Goal: Task Accomplishment & Management: Use online tool/utility

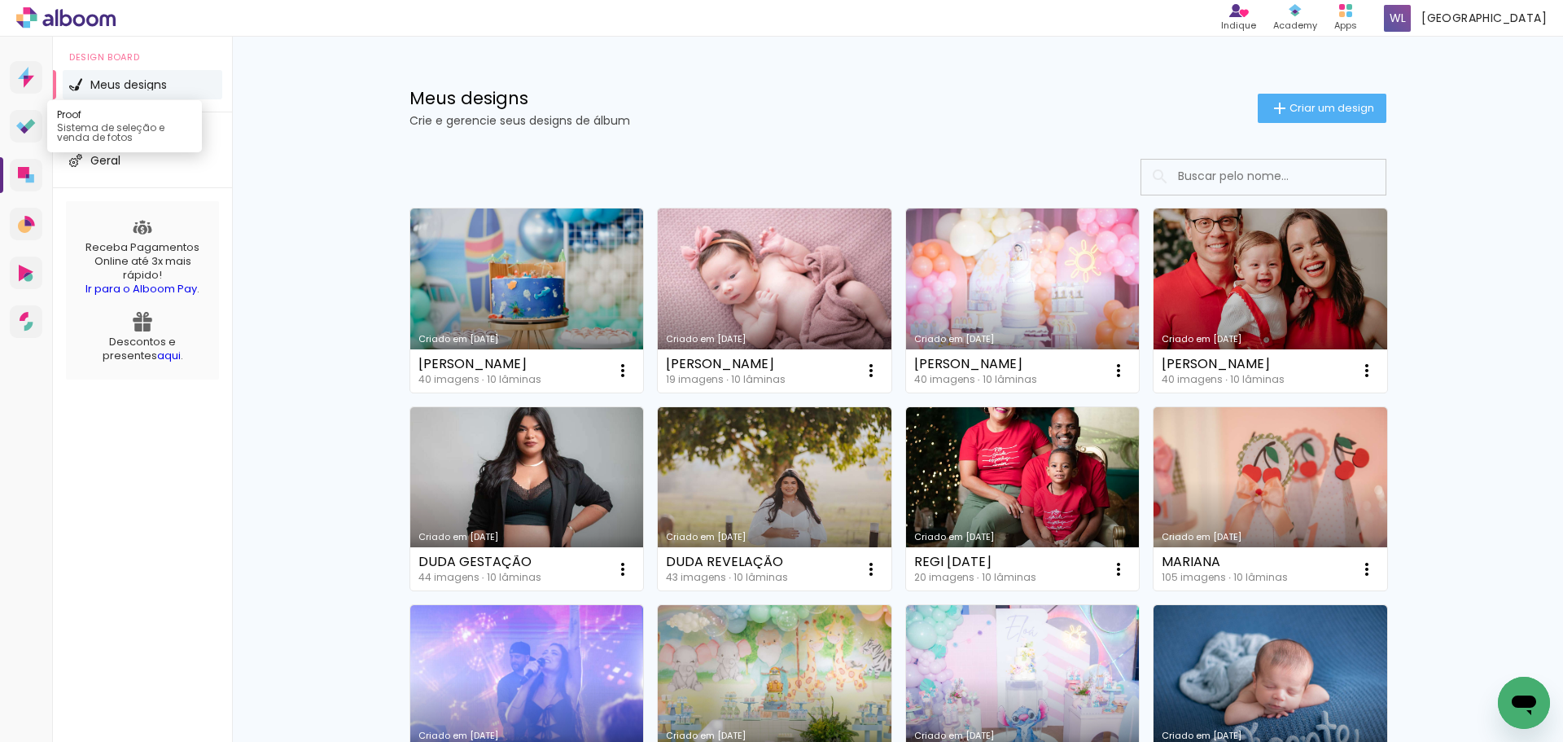
click at [28, 126] on icon at bounding box center [29, 124] width 11 height 11
click at [1311, 104] on span "Criar um design" at bounding box center [1332, 108] width 85 height 11
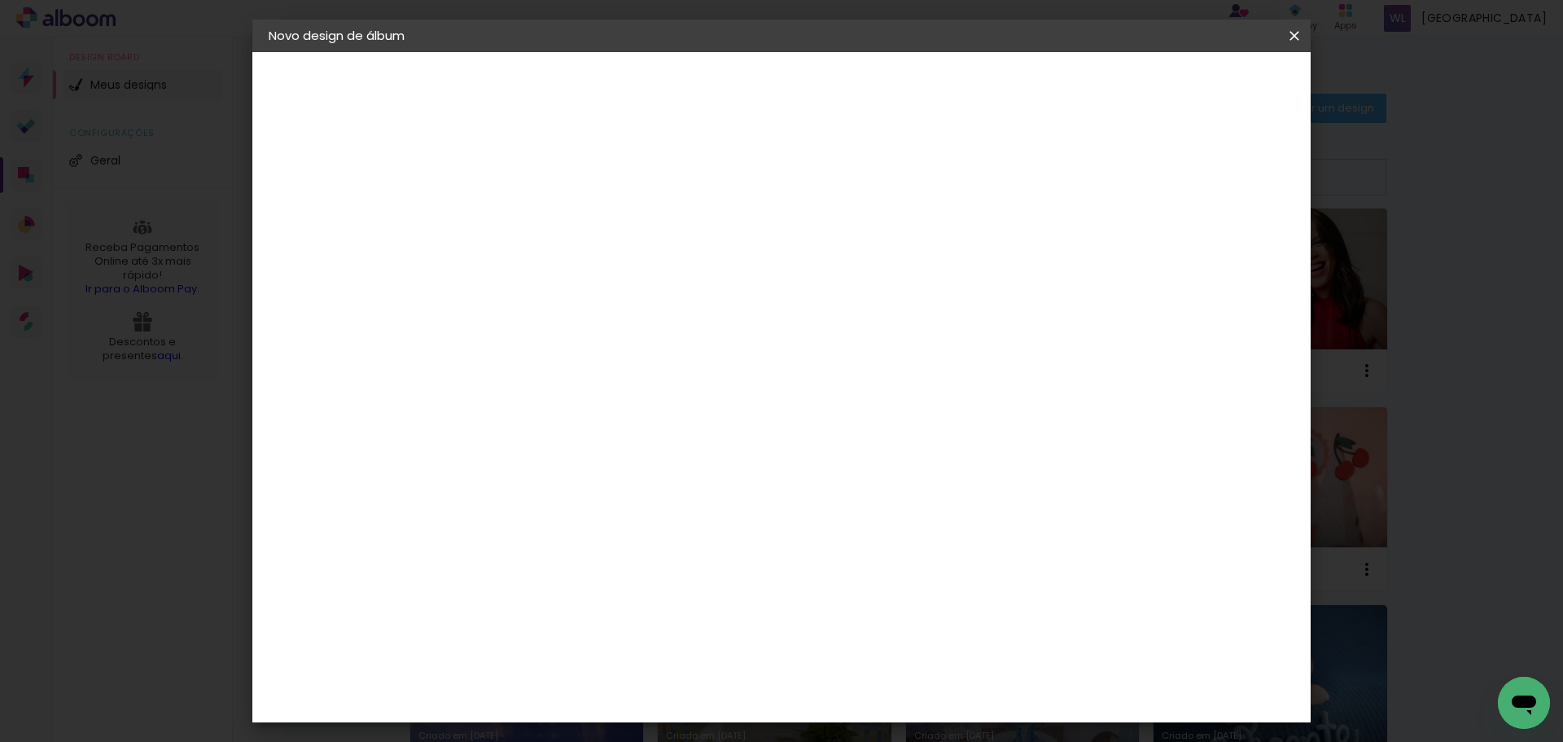
click at [535, 227] on input at bounding box center [535, 218] width 0 height 25
type input "[PERSON_NAME]"
type paper-input "[PERSON_NAME]"
click at [702, 88] on paper-button "Avançar" at bounding box center [662, 86] width 80 height 28
click at [0, 0] on slot "Tamanho Livre" at bounding box center [0, 0] width 0 height 0
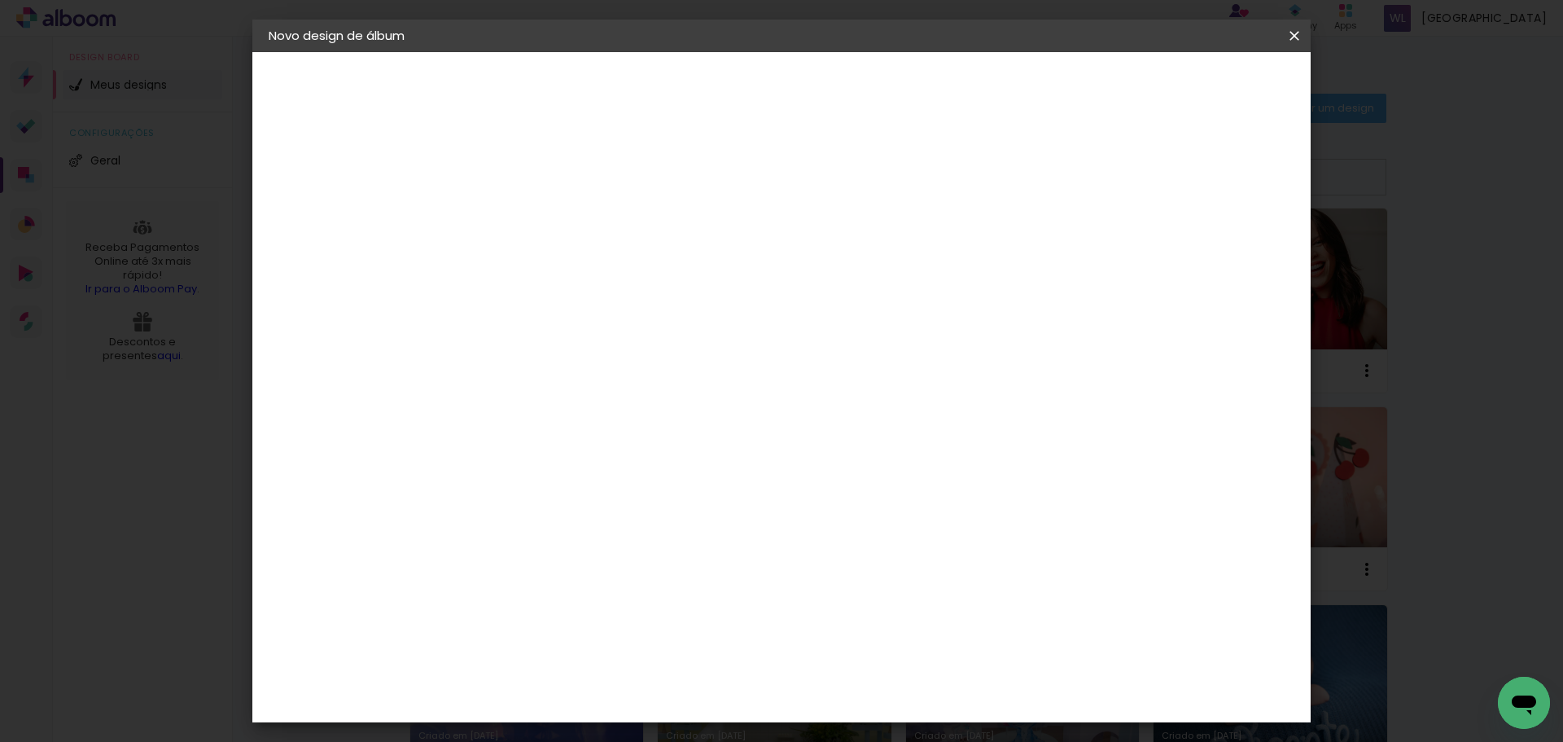
click at [0, 0] on slot "Avançar" at bounding box center [0, 0] width 0 height 0
drag, startPoint x: 891, startPoint y: 525, endPoint x: 862, endPoint y: 527, distance: 29.4
click at [861, 527] on input "60" at bounding box center [872, 525] width 42 height 24
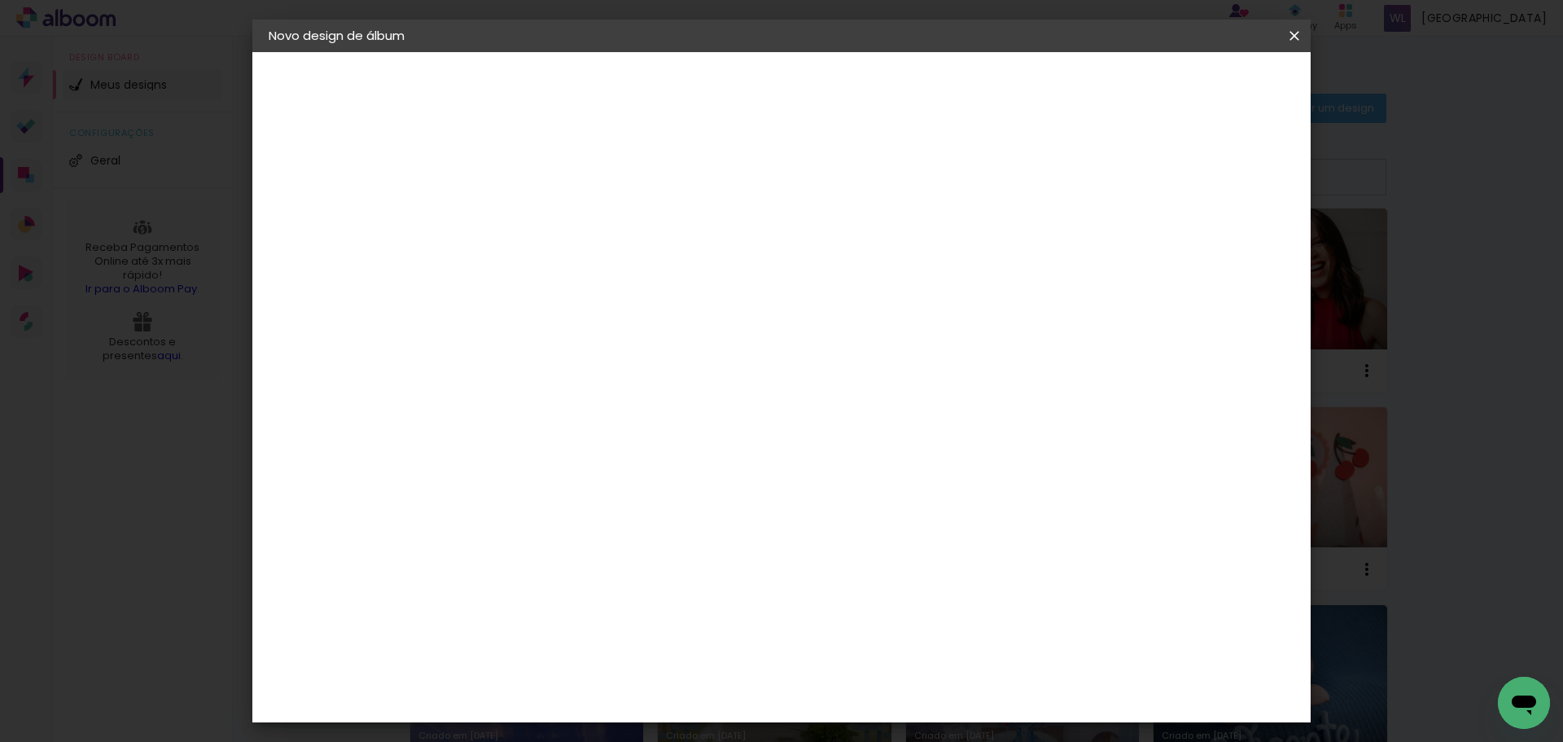
type input "50"
type paper-input "50"
drag, startPoint x: 505, startPoint y: 495, endPoint x: 466, endPoint y: 495, distance: 39.1
click at [466, 495] on div "30" at bounding box center [493, 495] width 62 height 24
click at [493, 494] on input "30" at bounding box center [483, 495] width 42 height 24
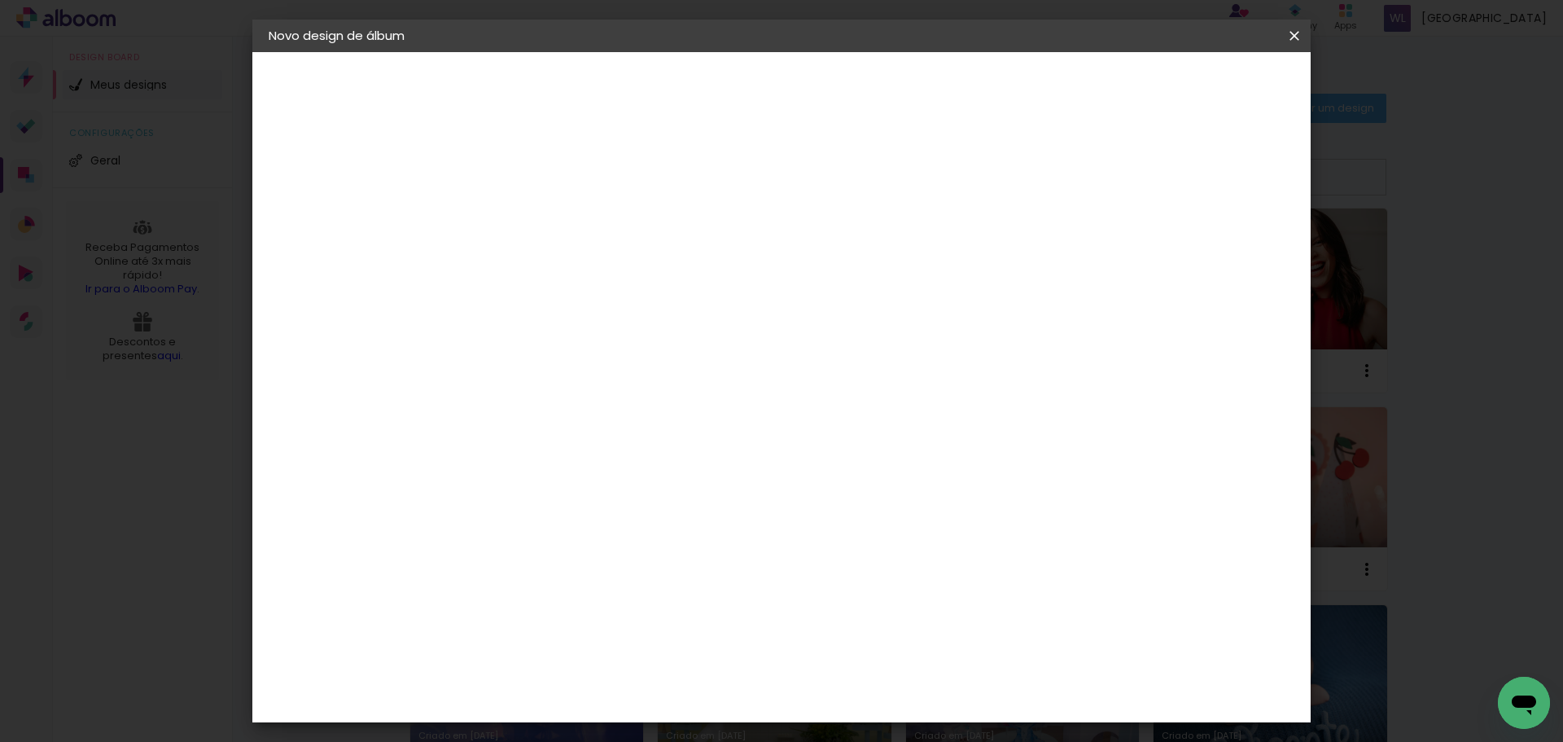
click at [493, 494] on input "30" at bounding box center [483, 495] width 42 height 24
type input "25"
type paper-input "25"
click at [1193, 81] on span "Iniciar design" at bounding box center [1156, 86] width 74 height 11
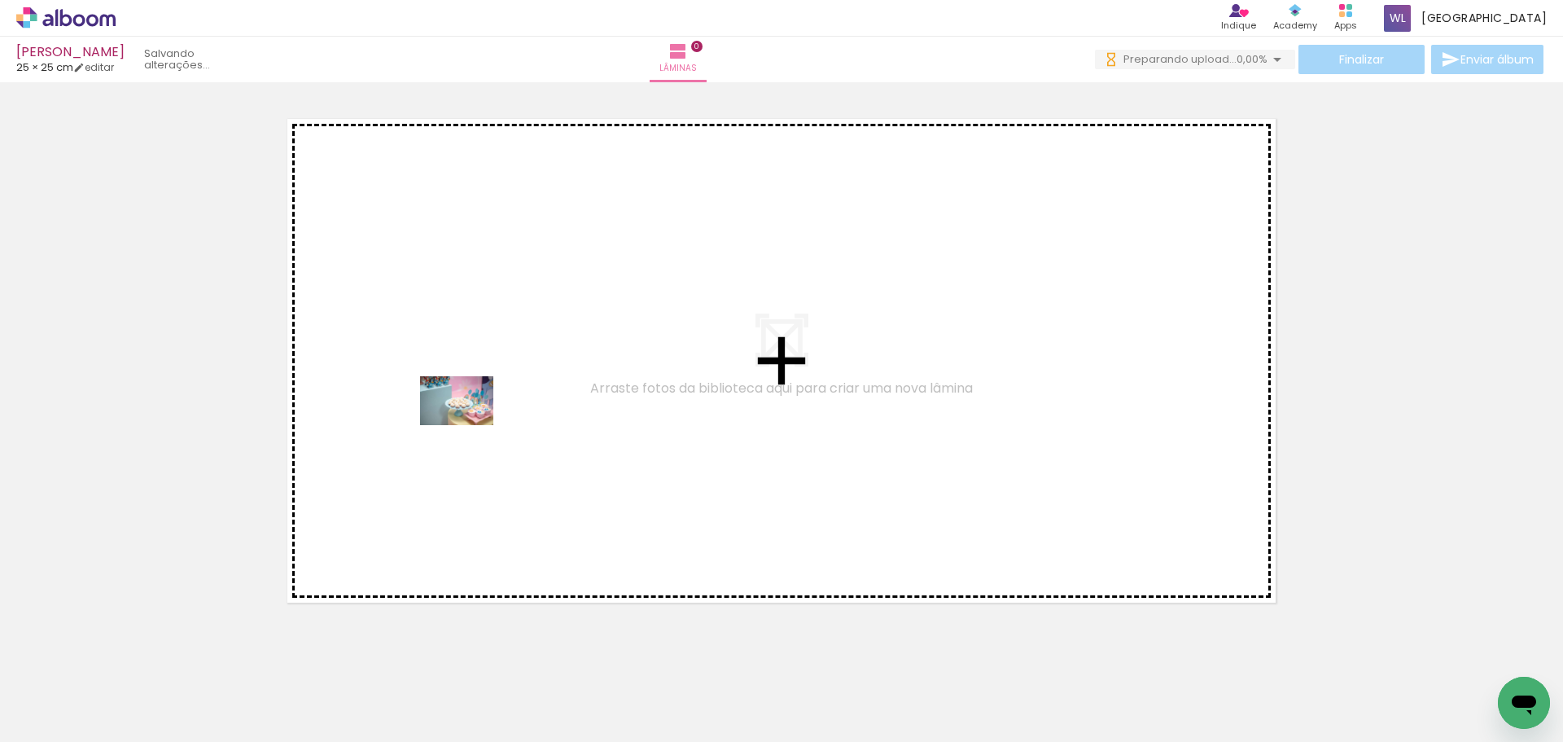
drag, startPoint x: 167, startPoint y: 694, endPoint x: 339, endPoint y: 668, distance: 174.5
click at [476, 415] on quentale-workspace at bounding box center [781, 371] width 1563 height 742
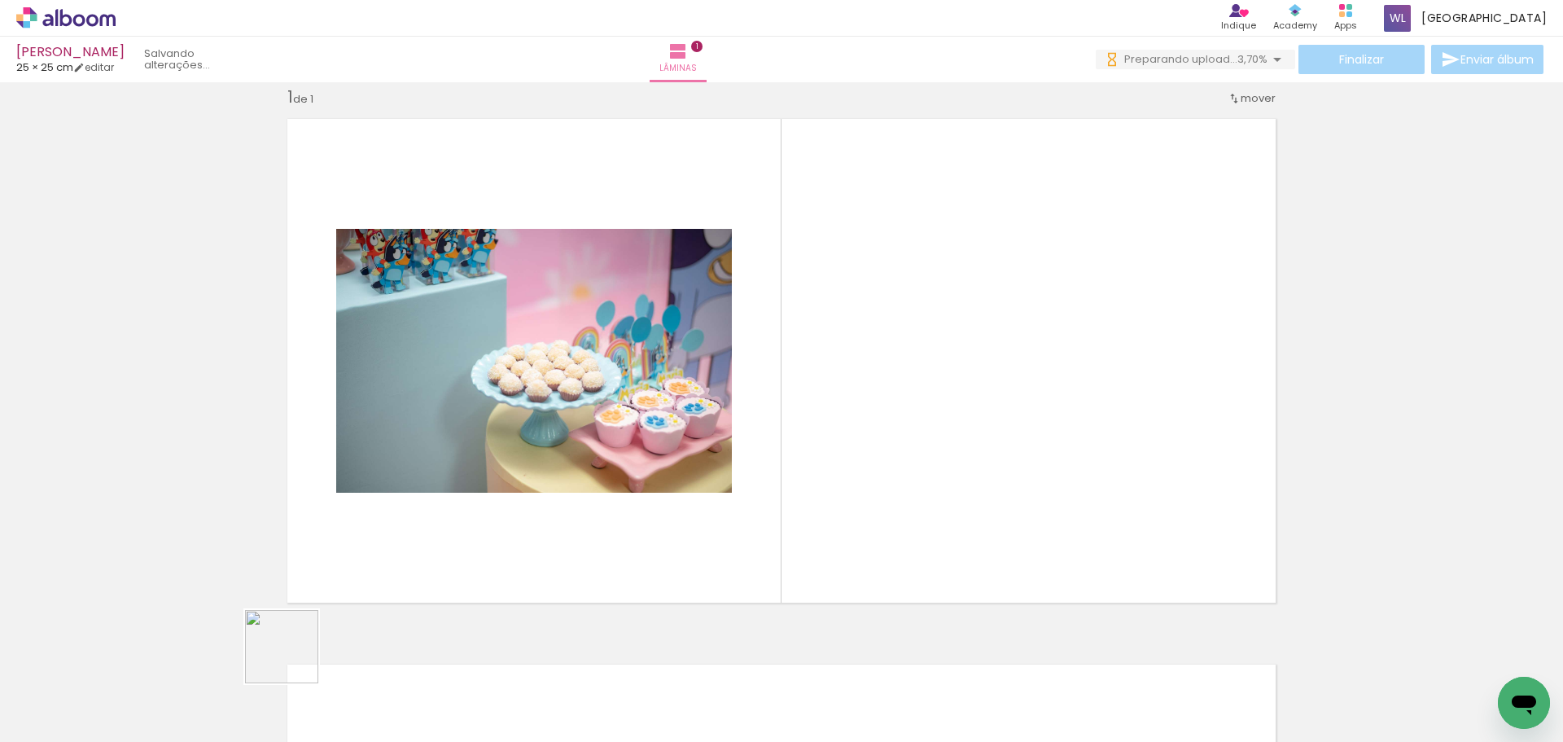
drag, startPoint x: 270, startPoint y: 686, endPoint x: 390, endPoint y: 627, distance: 133.6
click at [444, 504] on quentale-workspace at bounding box center [781, 371] width 1563 height 742
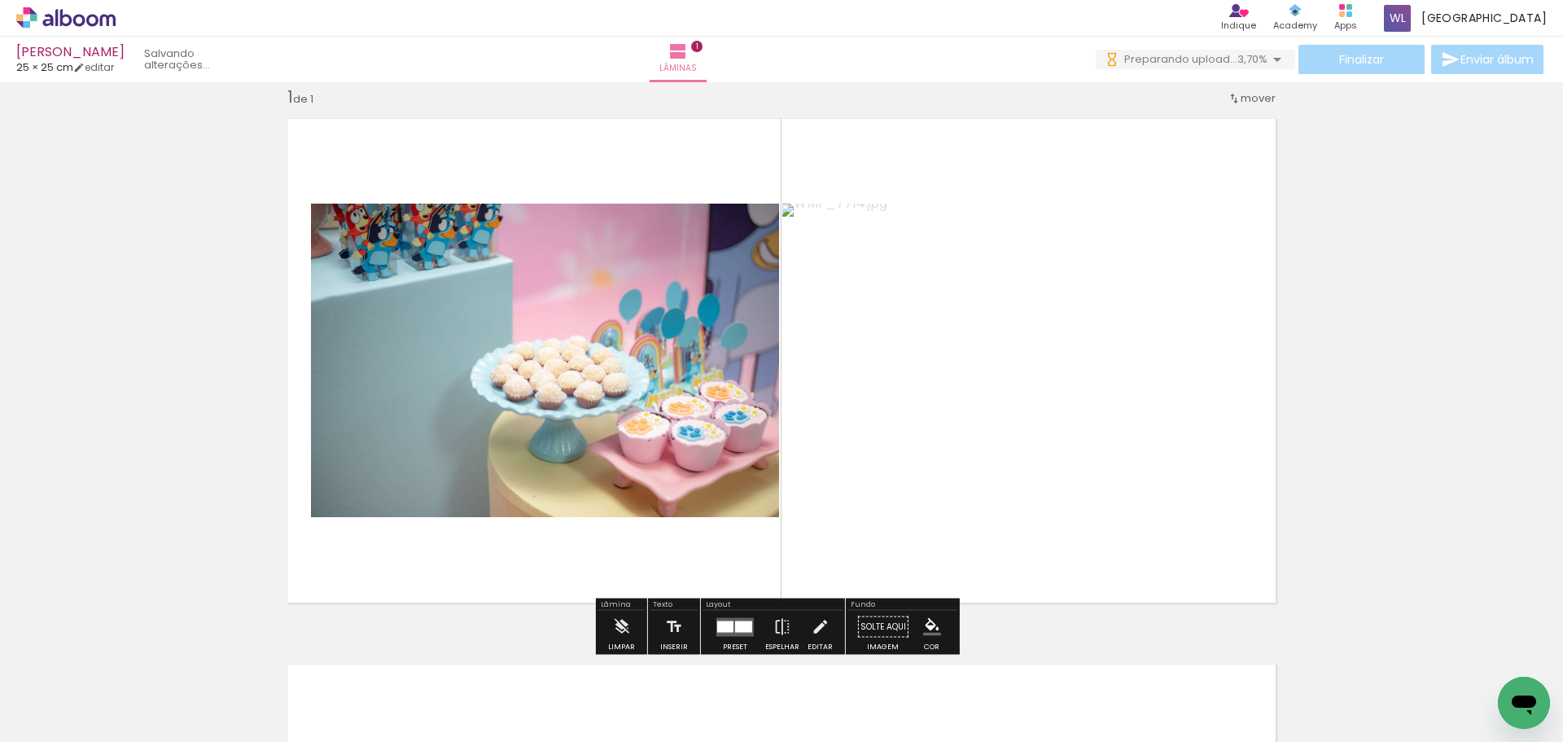
drag, startPoint x: 360, startPoint y: 681, endPoint x: 446, endPoint y: 682, distance: 86.3
click at [501, 512] on quentale-workspace at bounding box center [781, 371] width 1563 height 742
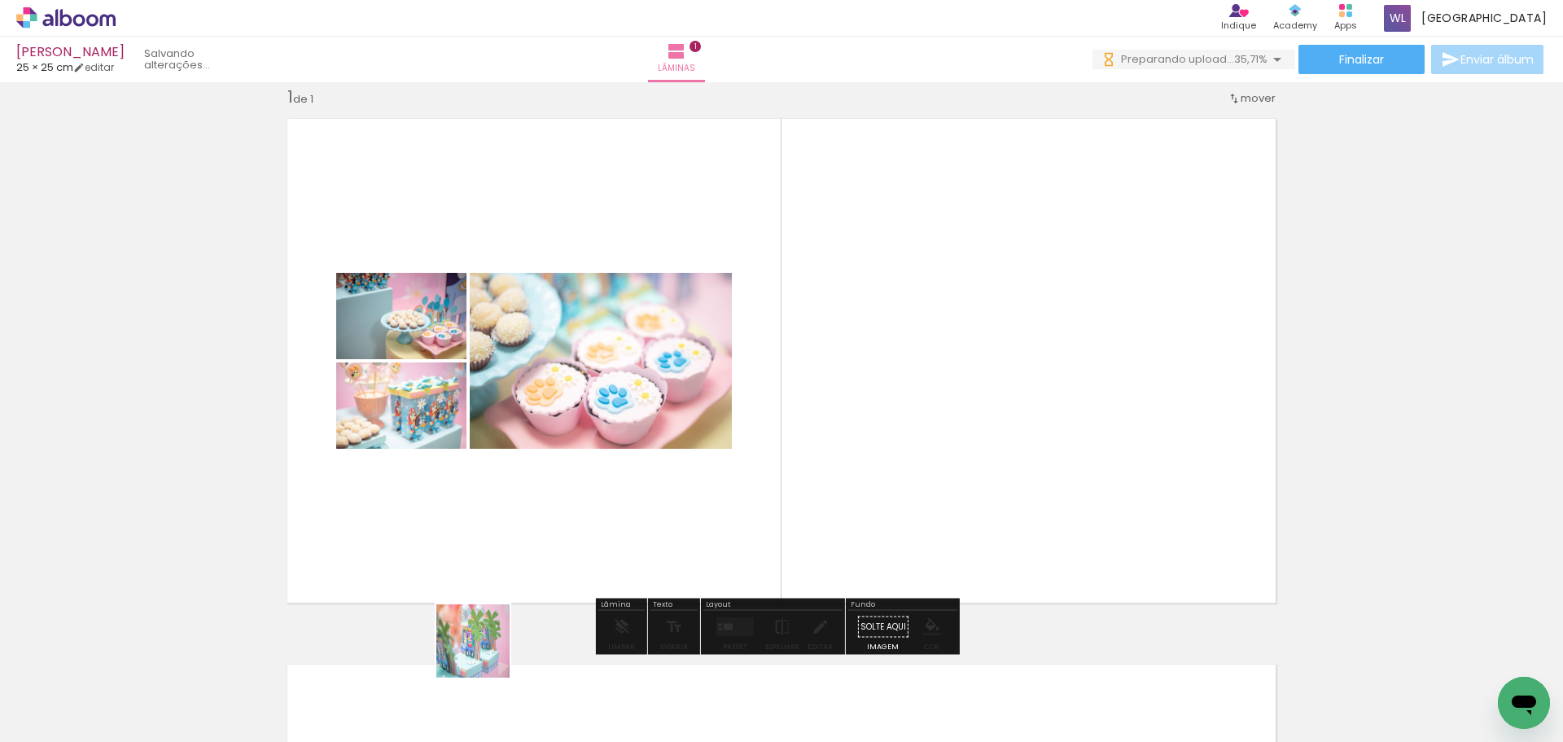
drag, startPoint x: 453, startPoint y: 690, endPoint x: 539, endPoint y: 668, distance: 88.3
click at [685, 472] on quentale-workspace at bounding box center [781, 371] width 1563 height 742
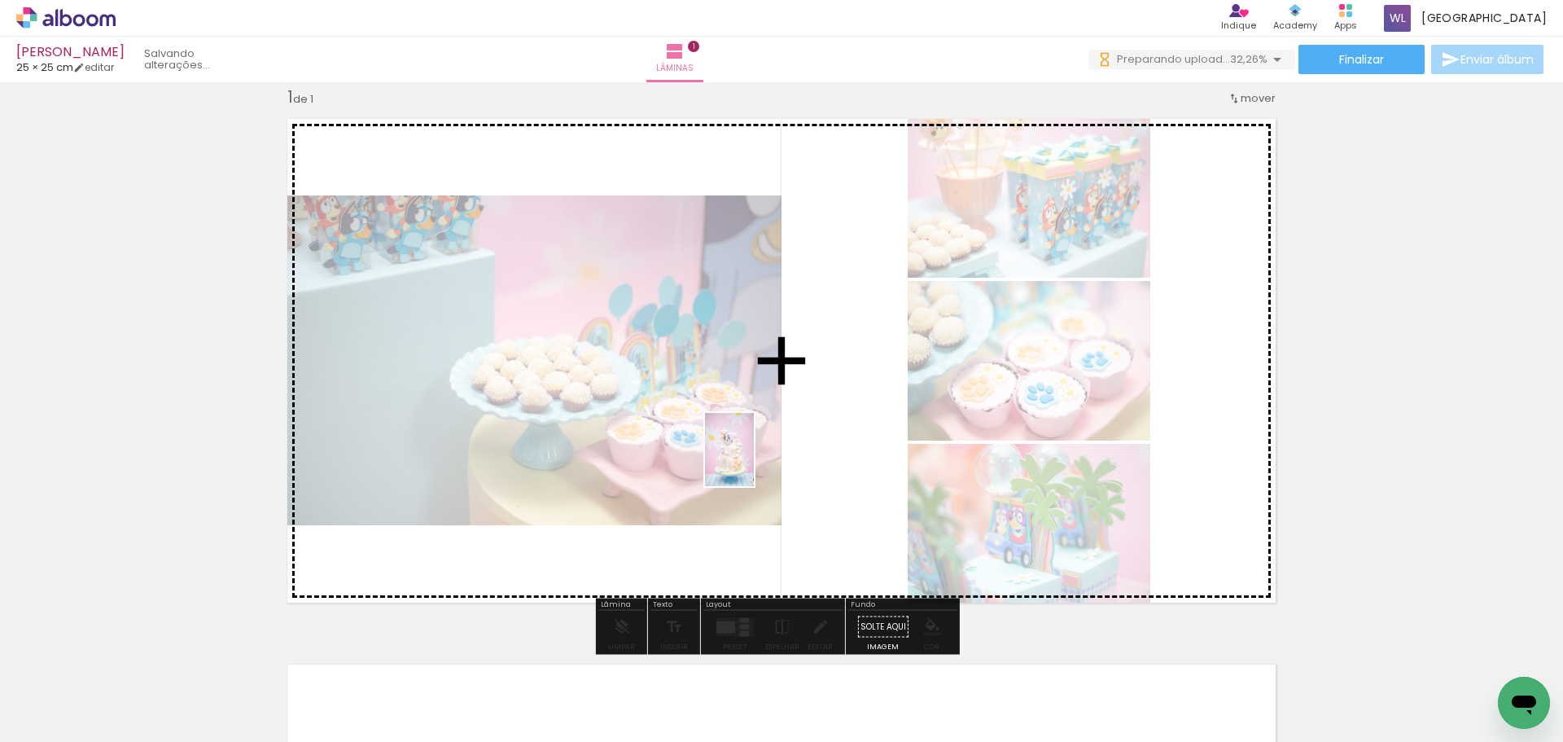
drag, startPoint x: 525, startPoint y: 693, endPoint x: 754, endPoint y: 462, distance: 325.3
click at [754, 462] on quentale-workspace at bounding box center [781, 371] width 1563 height 742
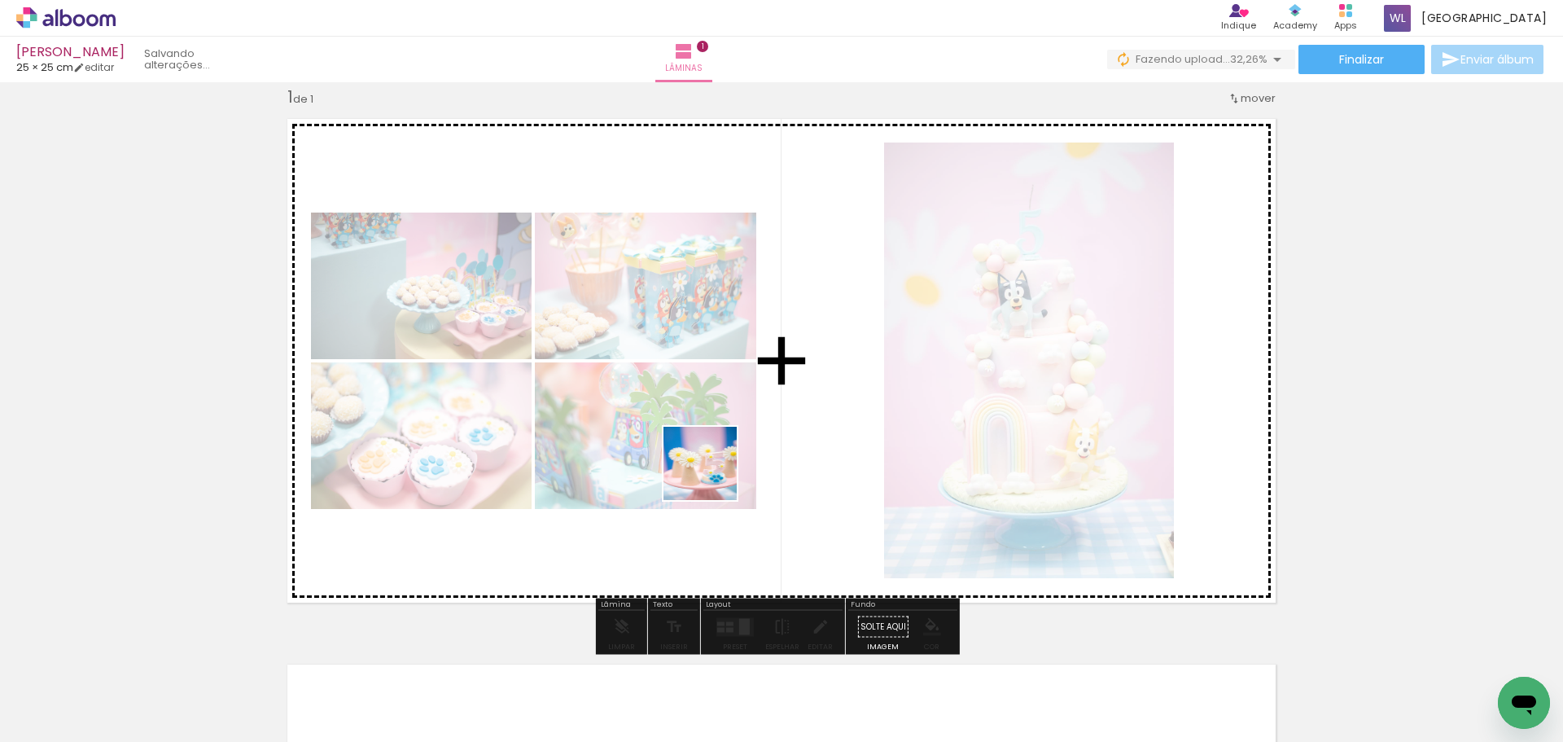
drag, startPoint x: 631, startPoint y: 666, endPoint x: 725, endPoint y: 660, distance: 93.8
click at [729, 449] on quentale-workspace at bounding box center [781, 371] width 1563 height 742
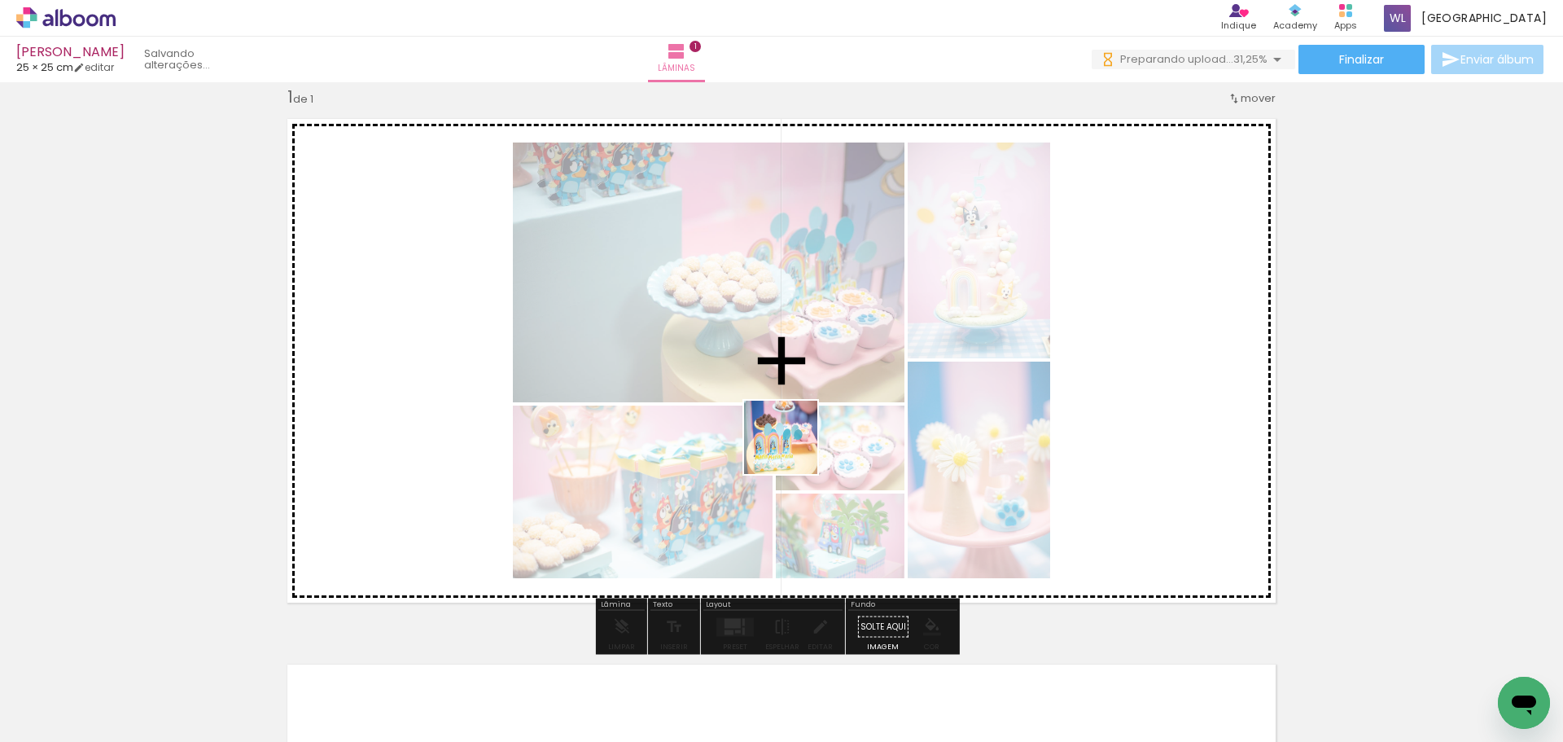
drag, startPoint x: 735, startPoint y: 625, endPoint x: 830, endPoint y: 385, distance: 258.4
click at [830, 385] on quentale-workspace at bounding box center [781, 371] width 1563 height 742
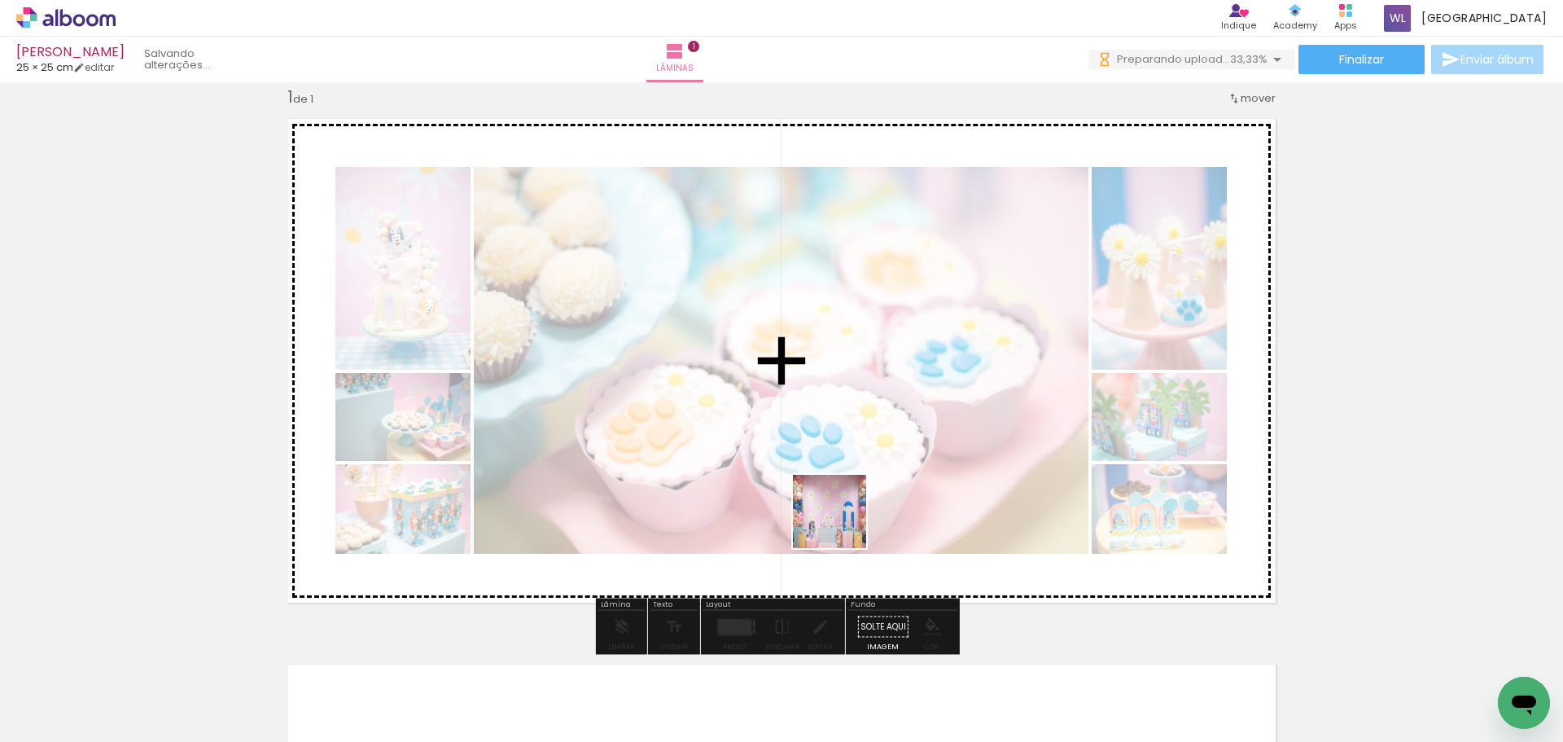
drag, startPoint x: 842, startPoint y: 523, endPoint x: 952, endPoint y: 641, distance: 160.7
click at [855, 491] on quentale-workspace at bounding box center [781, 371] width 1563 height 742
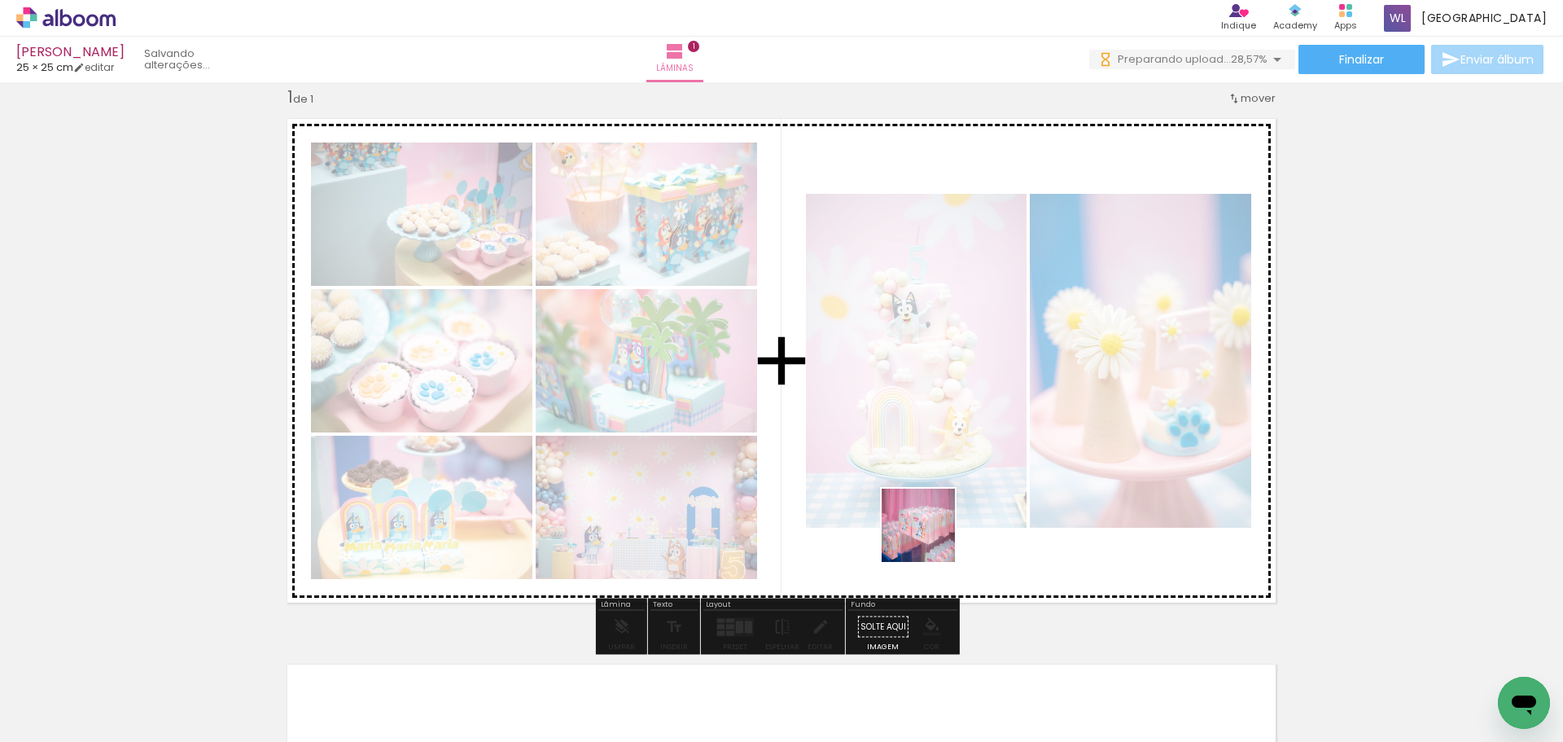
drag, startPoint x: 909, startPoint y: 685, endPoint x: 939, endPoint y: 502, distance: 185.6
click at [939, 502] on quentale-workspace at bounding box center [781, 371] width 1563 height 742
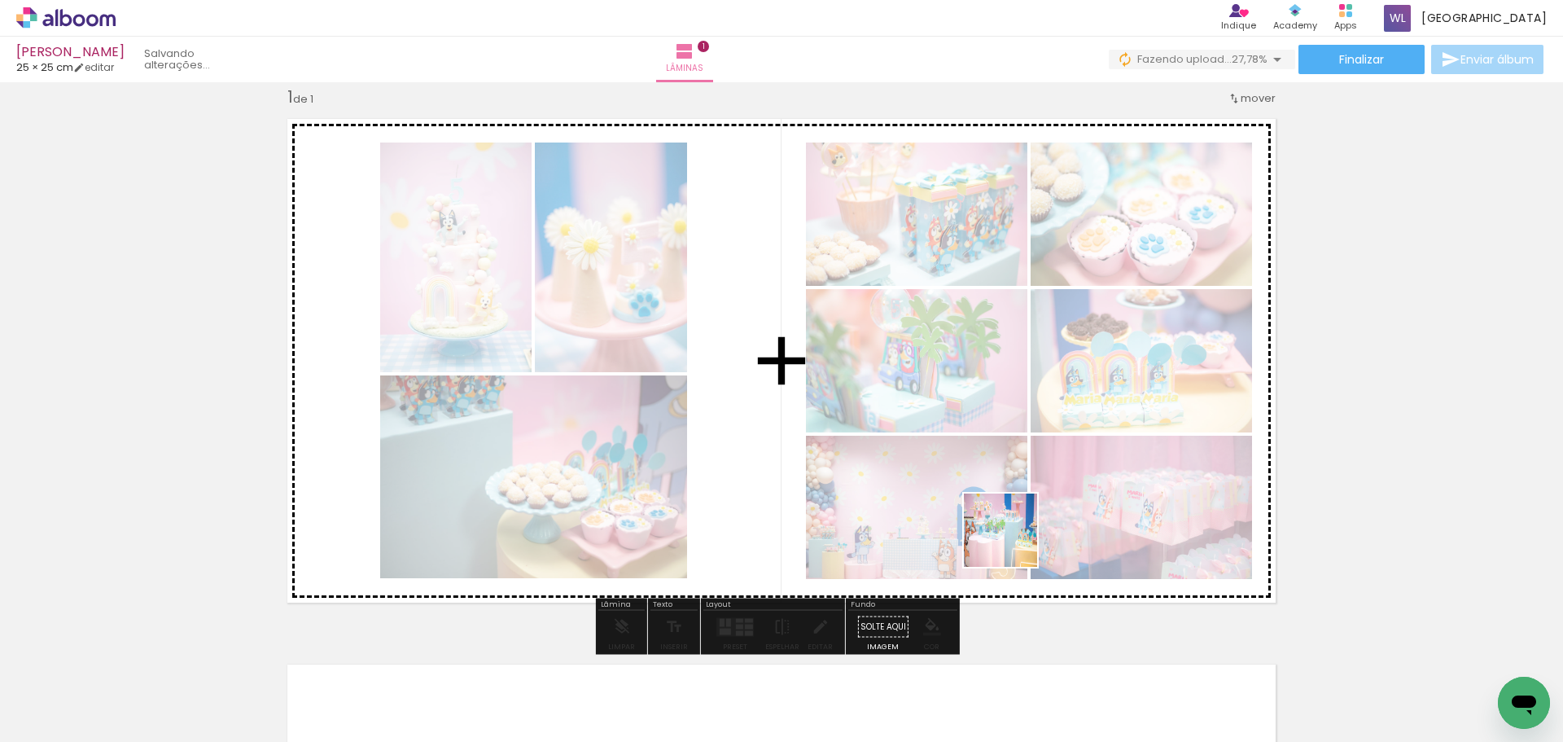
drag, startPoint x: 991, startPoint y: 691, endPoint x: 1025, endPoint y: 482, distance: 212.0
click at [1025, 482] on quentale-workspace at bounding box center [781, 371] width 1563 height 742
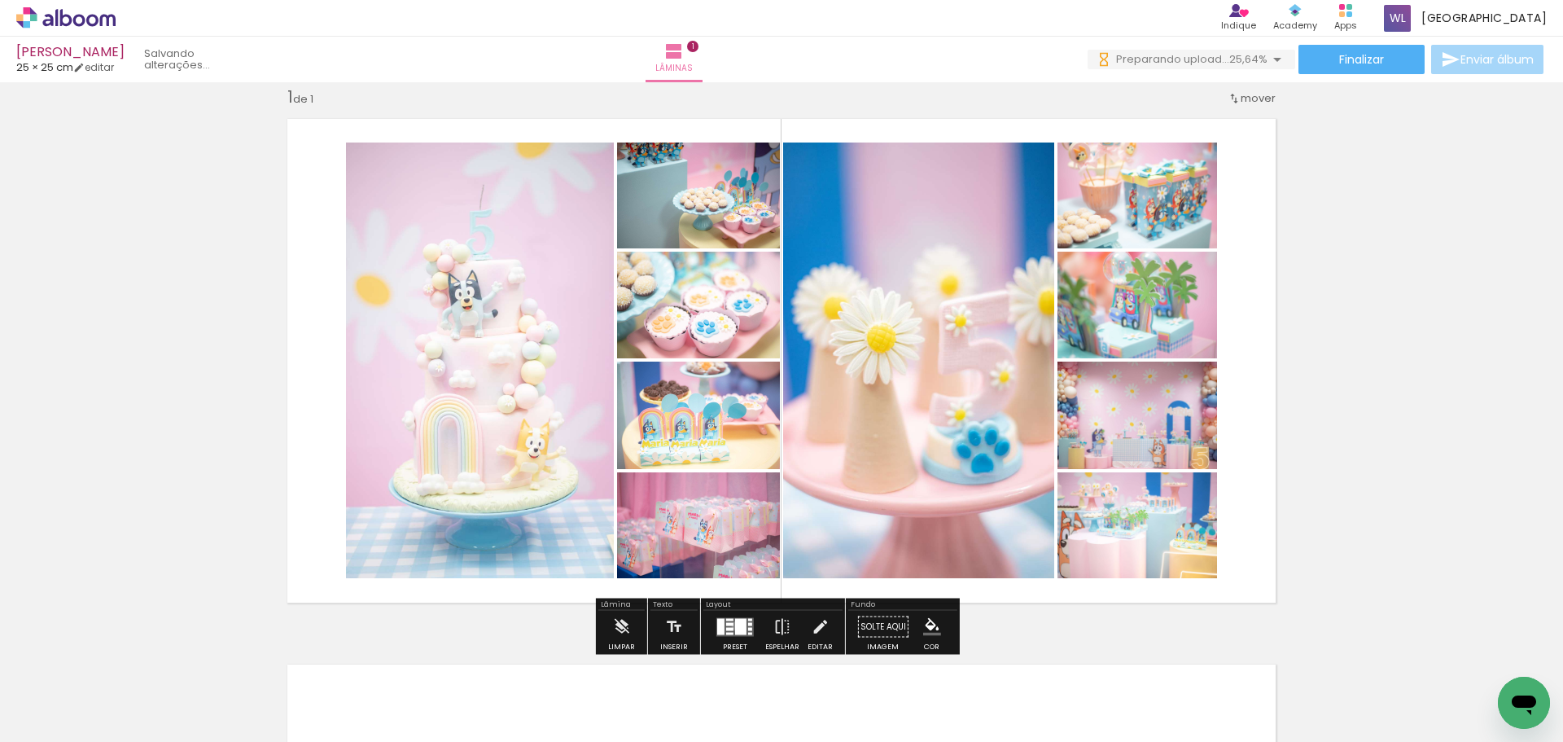
click at [735, 625] on div at bounding box center [740, 626] width 11 height 16
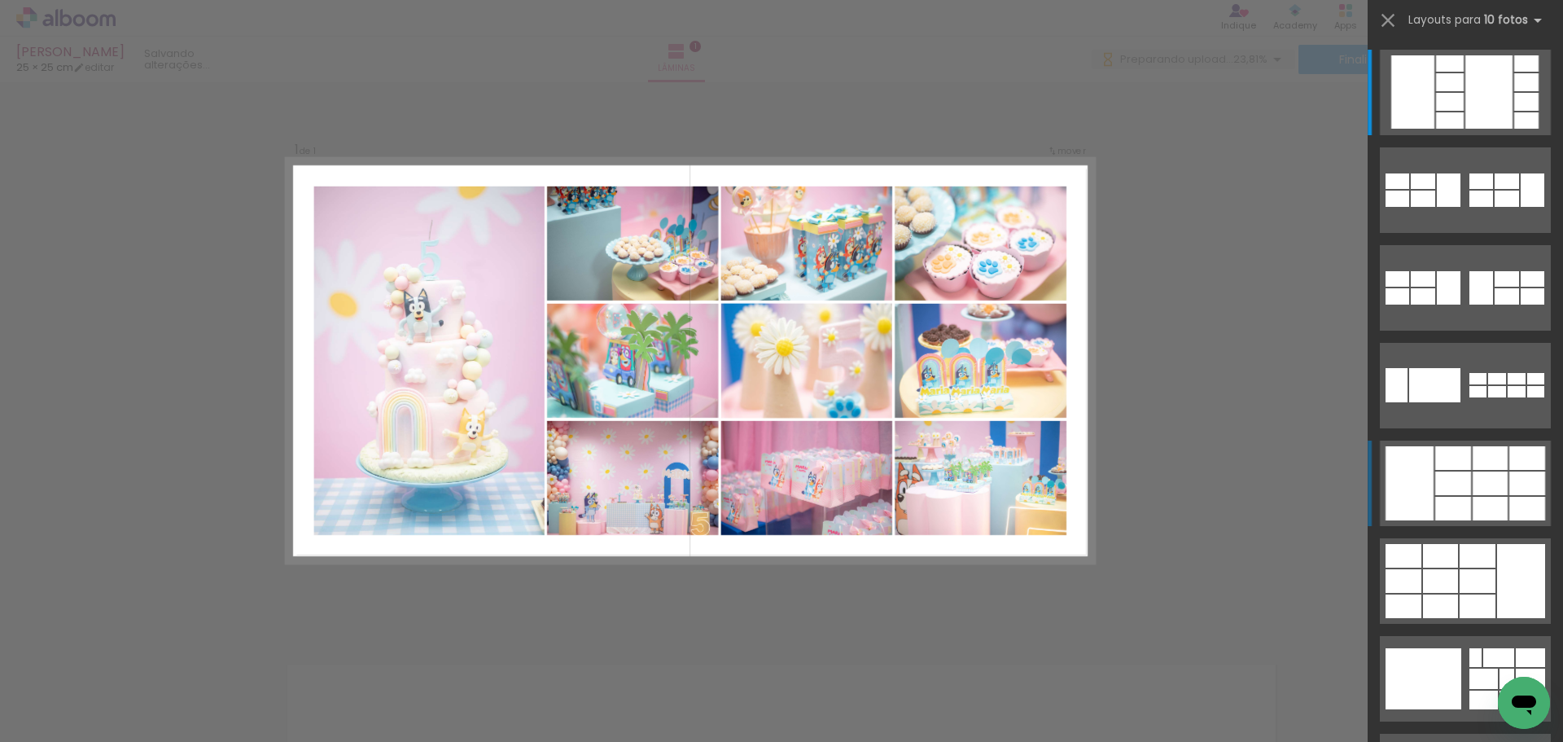
click at [1474, 471] on div at bounding box center [1490, 483] width 35 height 24
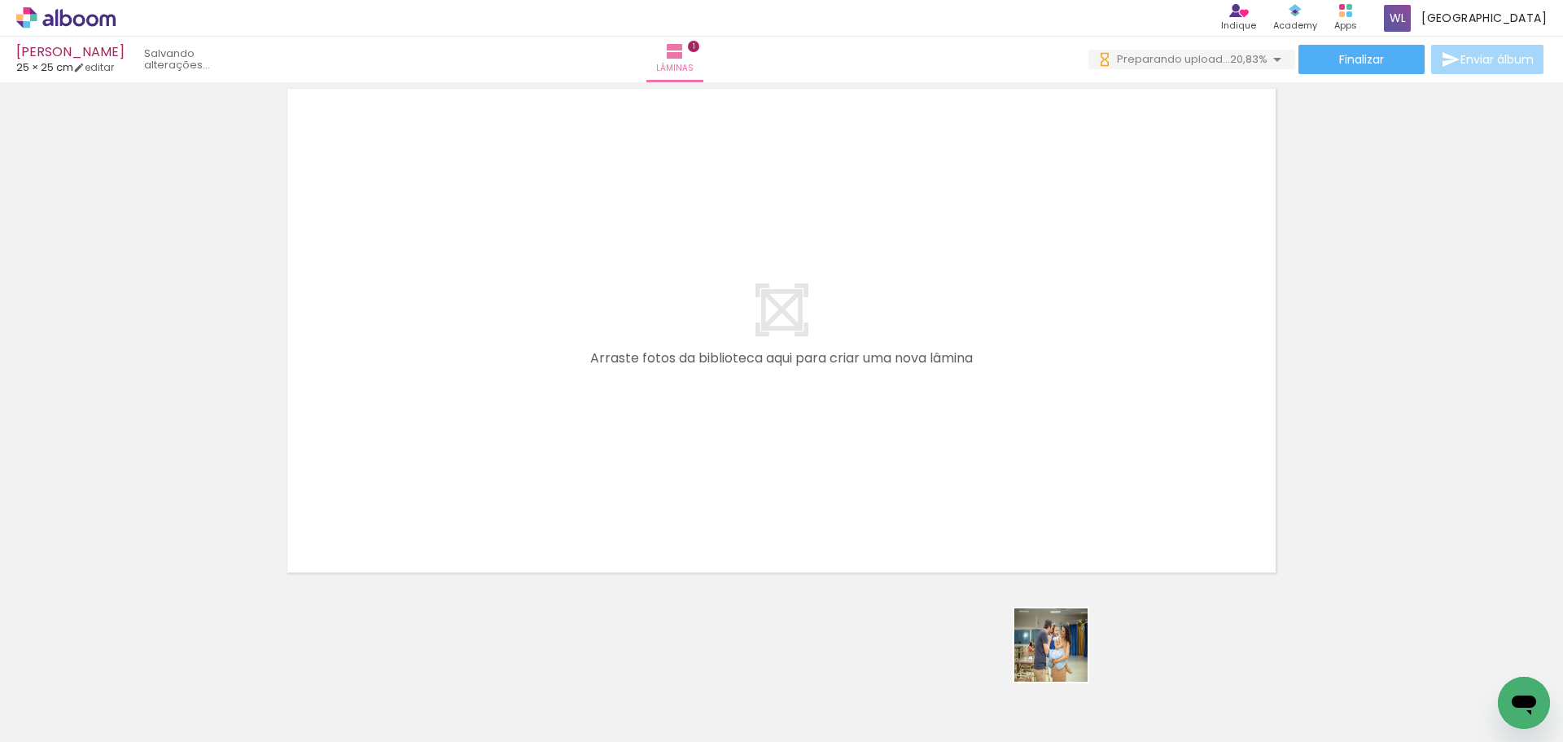
drag, startPoint x: 1087, startPoint y: 687, endPoint x: 921, endPoint y: 512, distance: 241.3
click at [921, 512] on quentale-workspace at bounding box center [781, 371] width 1563 height 742
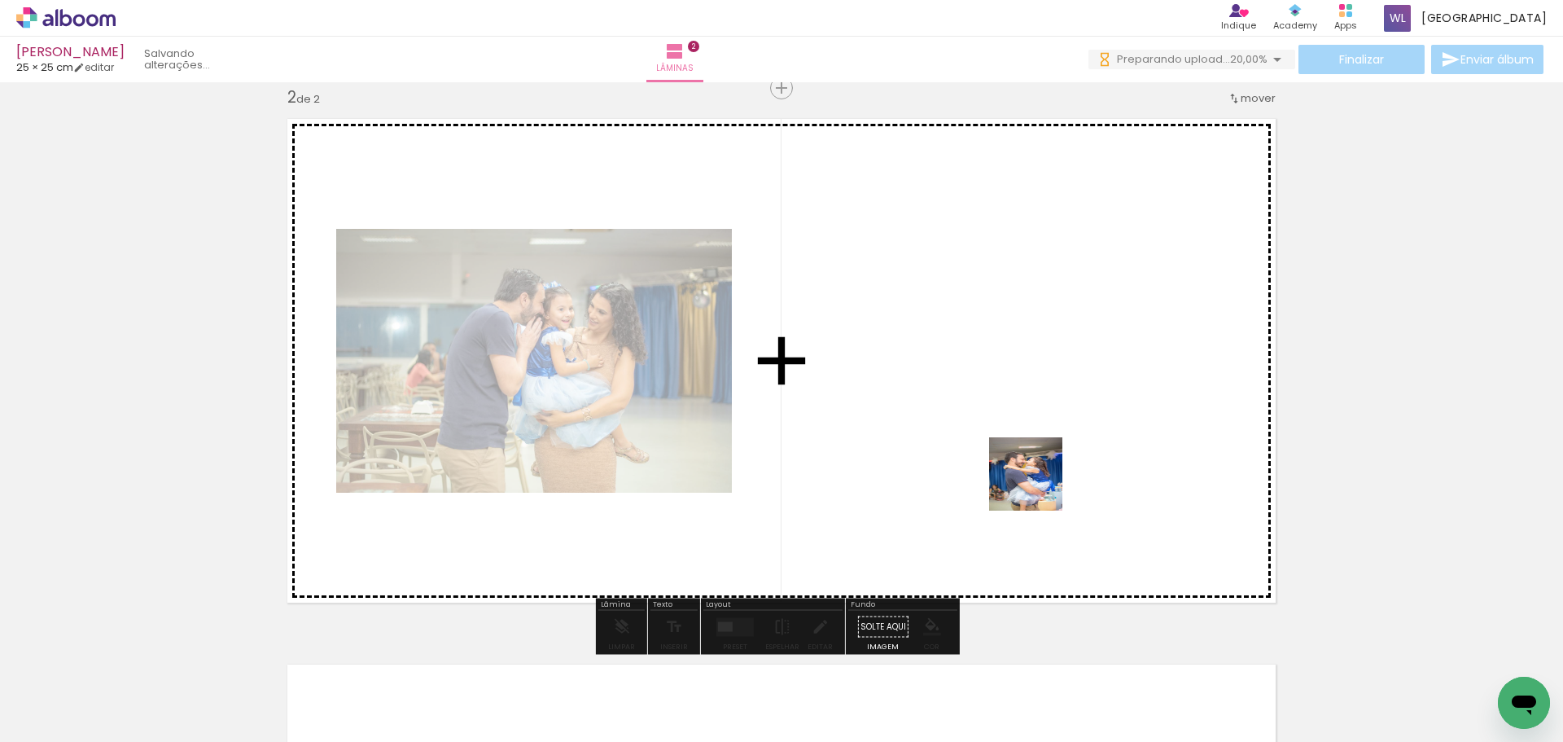
drag, startPoint x: 1173, startPoint y: 686, endPoint x: 996, endPoint y: 432, distance: 309.9
click at [997, 434] on quentale-workspace at bounding box center [781, 371] width 1563 height 742
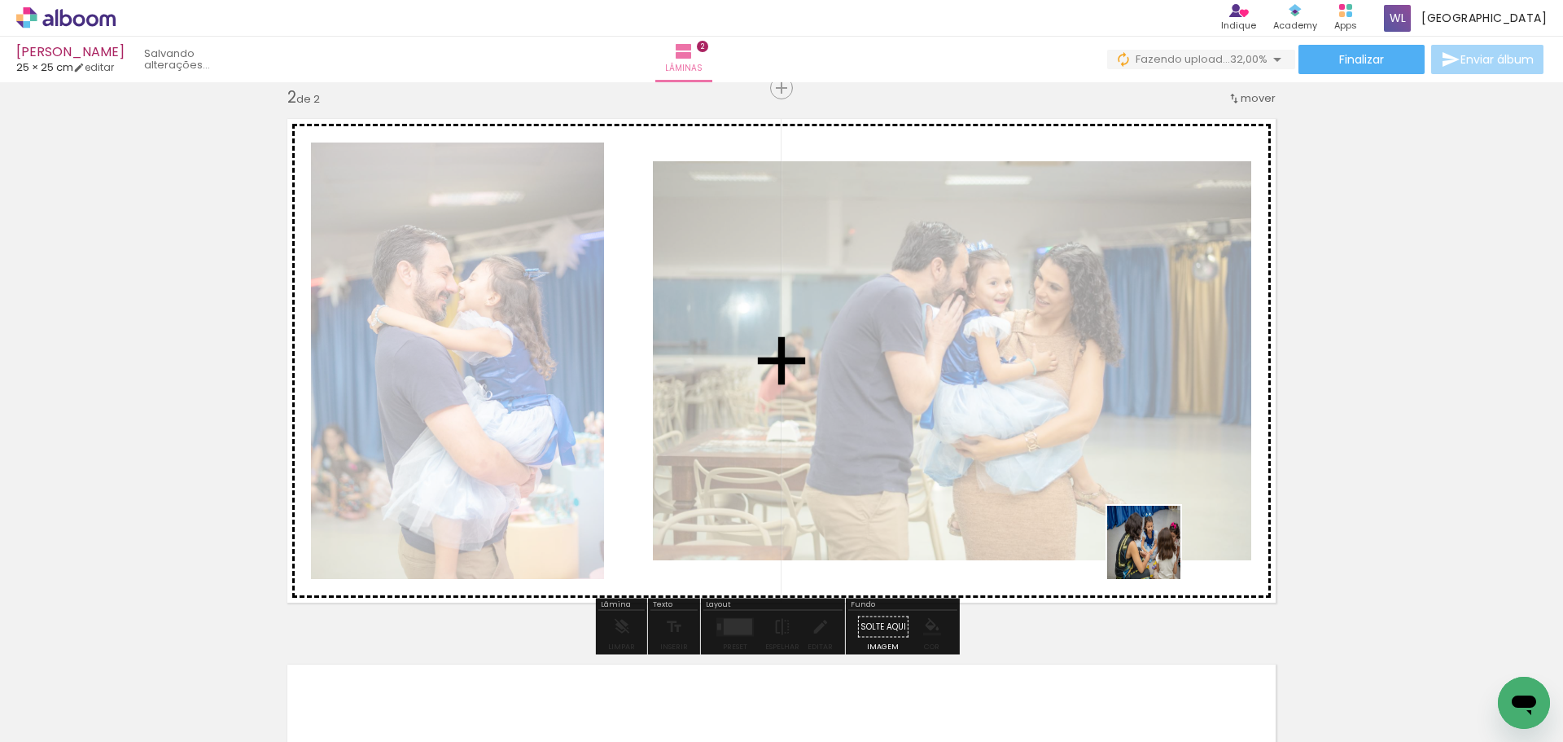
drag, startPoint x: 1270, startPoint y: 683, endPoint x: 1355, endPoint y: 673, distance: 85.2
click at [1104, 491] on quentale-workspace at bounding box center [781, 371] width 1563 height 742
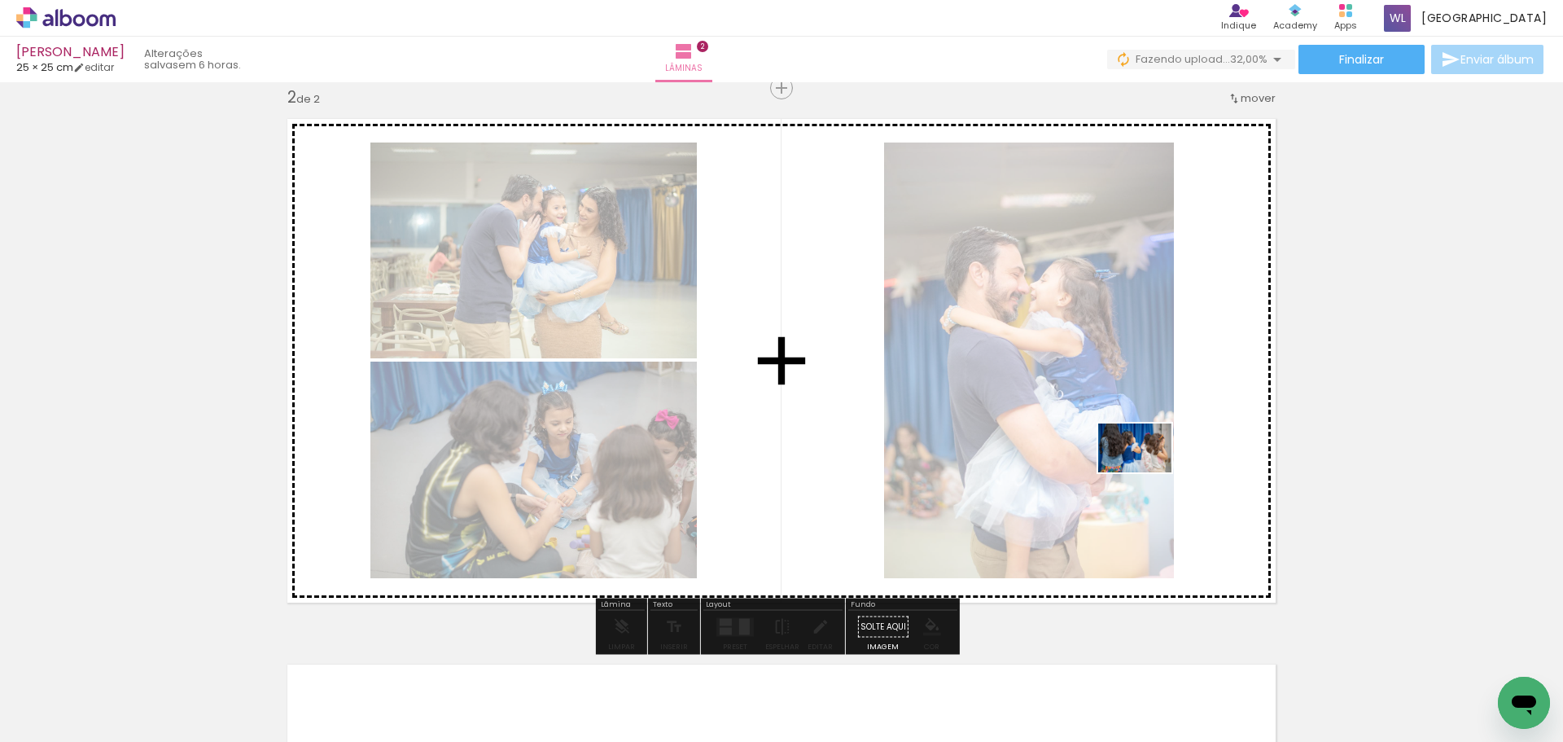
drag, startPoint x: 1357, startPoint y: 694, endPoint x: 1147, endPoint y: 472, distance: 305.8
click at [1147, 472] on quentale-workspace at bounding box center [781, 371] width 1563 height 742
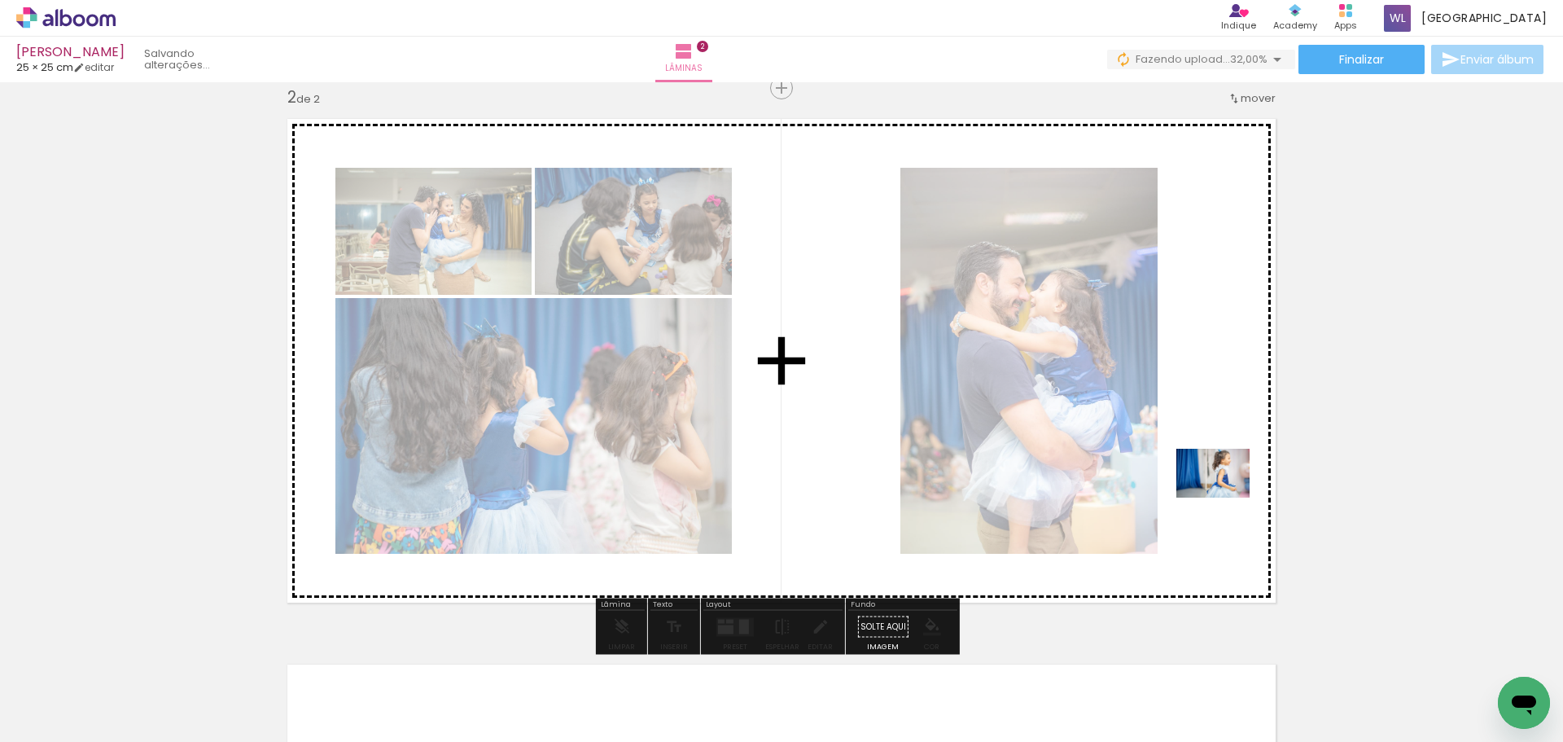
drag, startPoint x: 1446, startPoint y: 682, endPoint x: 1225, endPoint y: 497, distance: 287.8
click at [1225, 497] on quentale-workspace at bounding box center [781, 371] width 1563 height 742
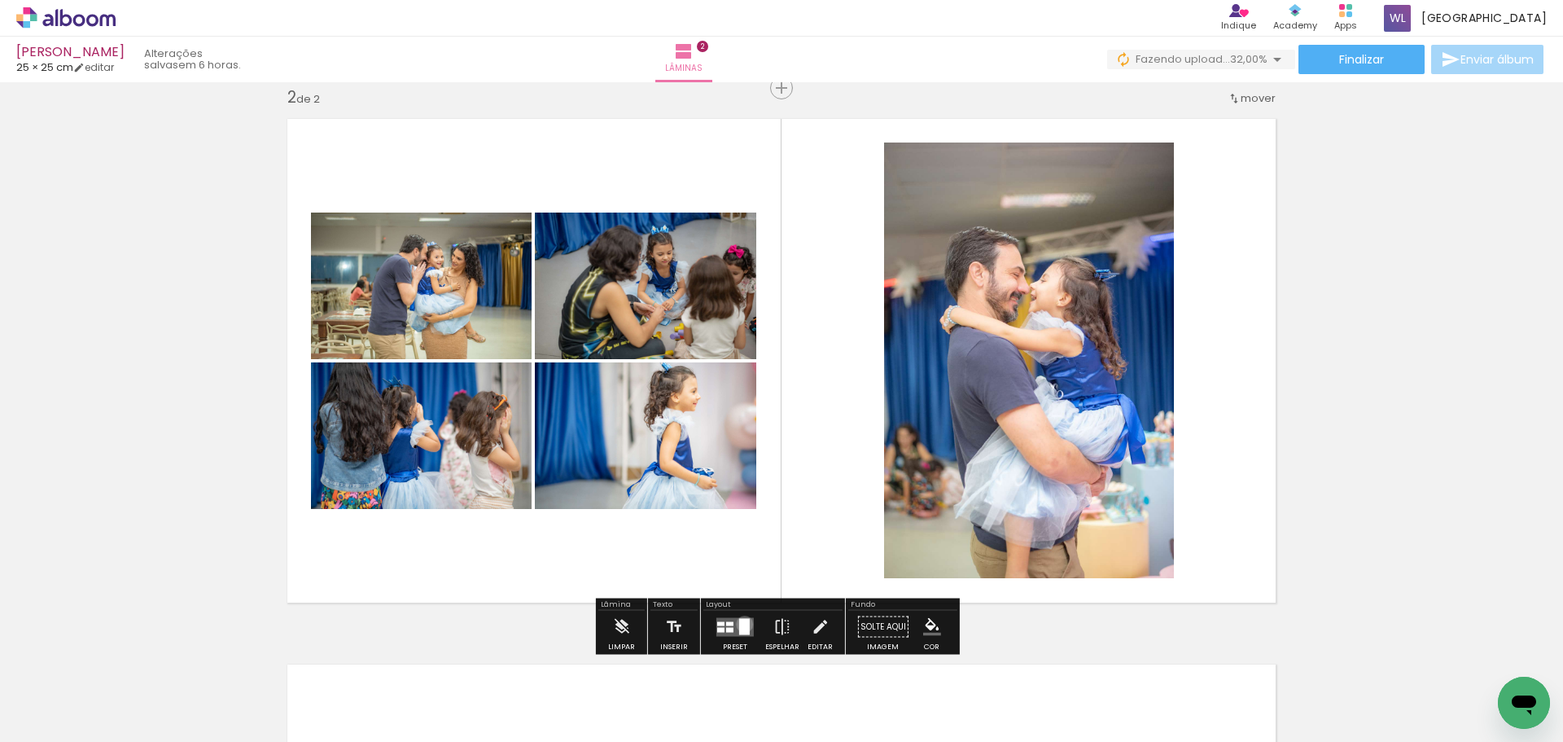
click at [741, 623] on div at bounding box center [744, 626] width 11 height 16
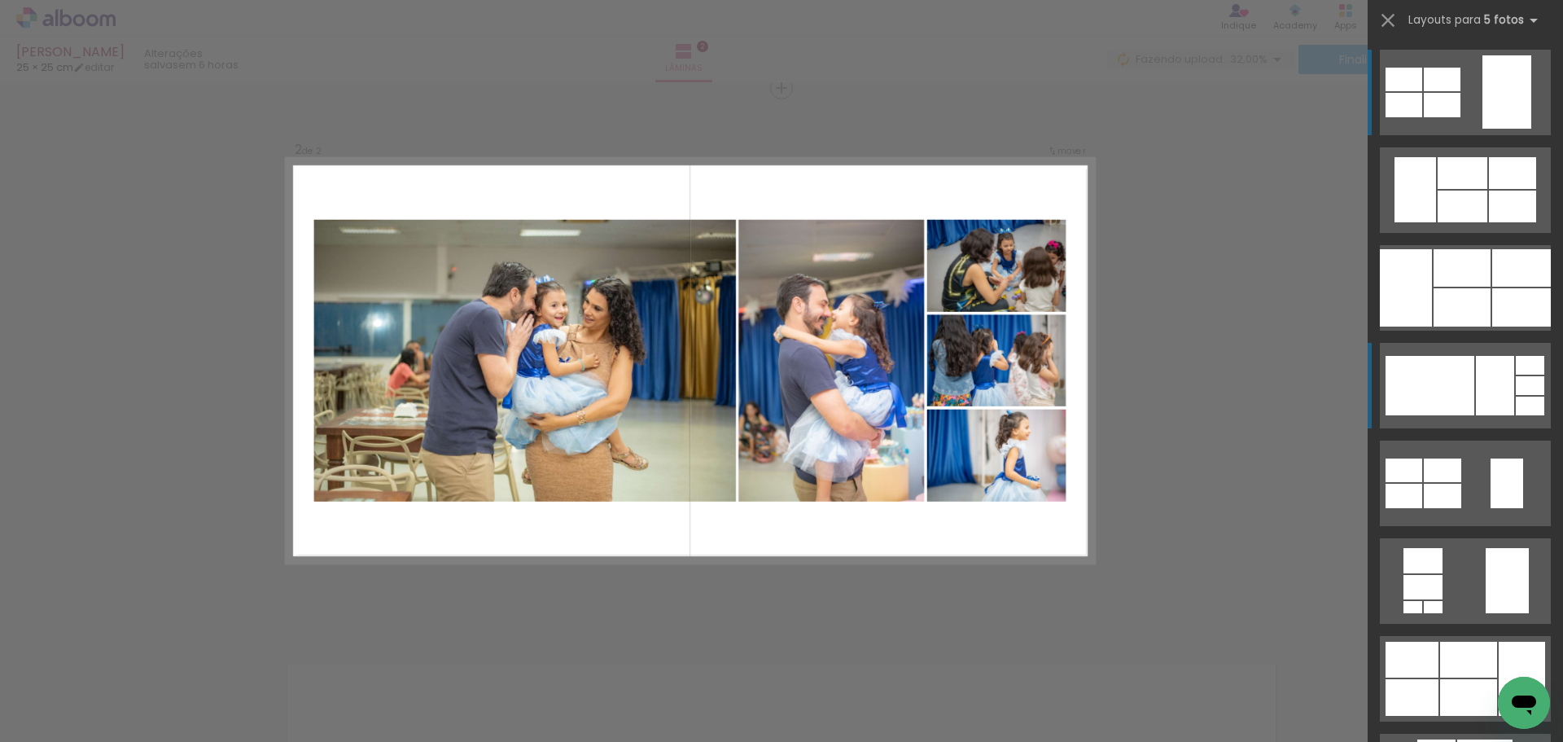
click at [1460, 382] on div at bounding box center [1430, 385] width 89 height 59
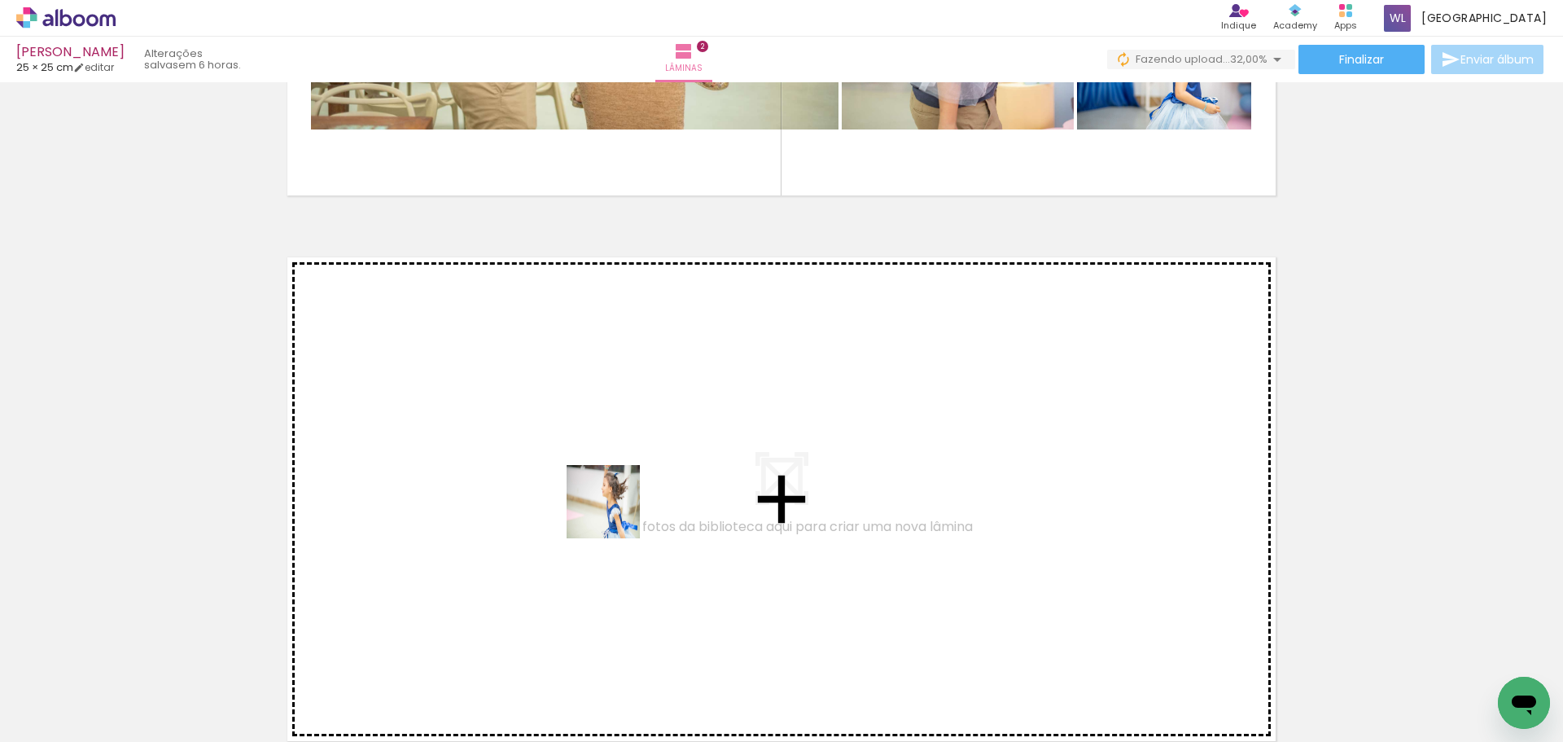
drag, startPoint x: 599, startPoint y: 683, endPoint x: 698, endPoint y: 676, distance: 99.6
click at [615, 513] on quentale-workspace at bounding box center [781, 371] width 1563 height 742
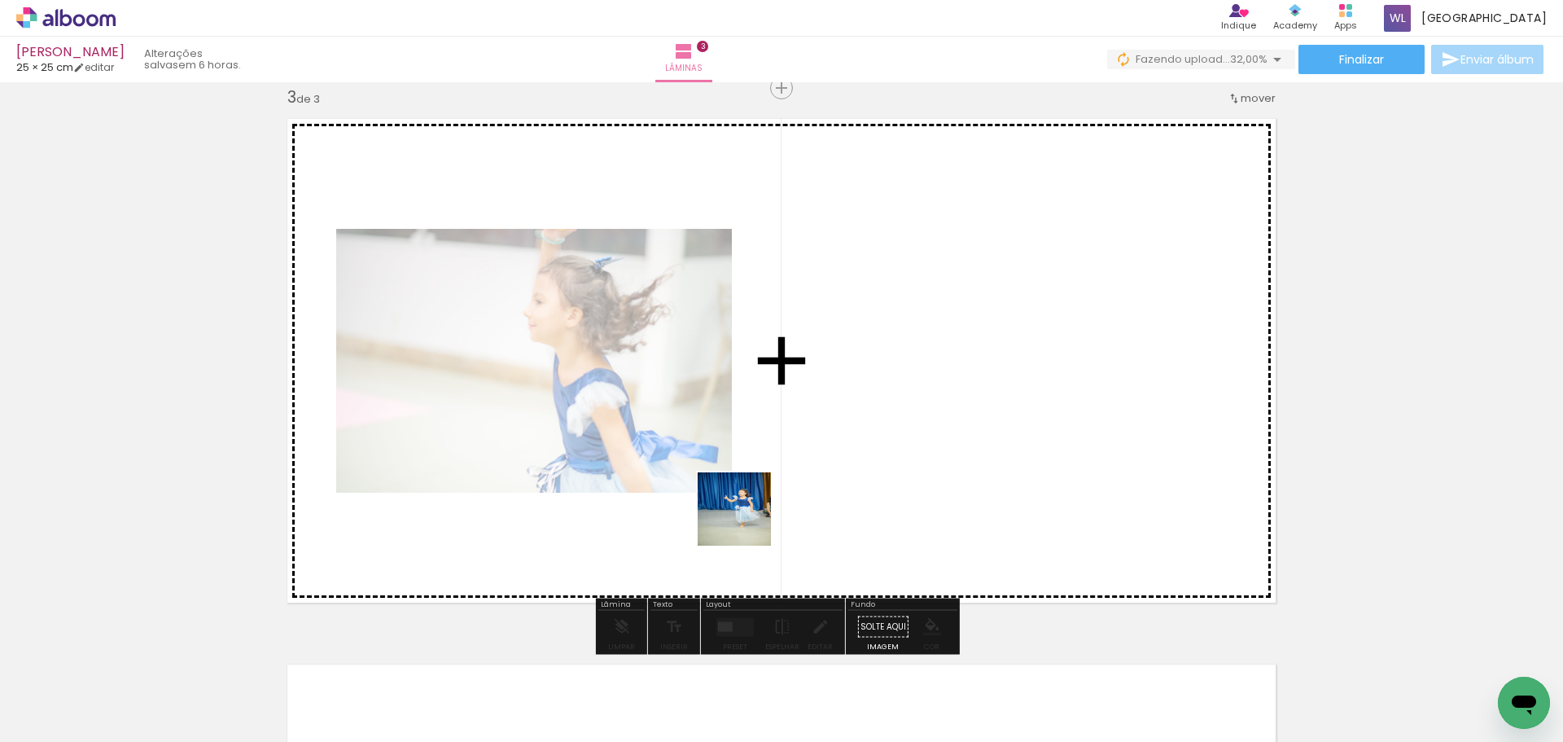
drag, startPoint x: 705, startPoint y: 690, endPoint x: 796, endPoint y: 545, distance: 171.9
click at [772, 444] on quentale-workspace at bounding box center [781, 371] width 1563 height 742
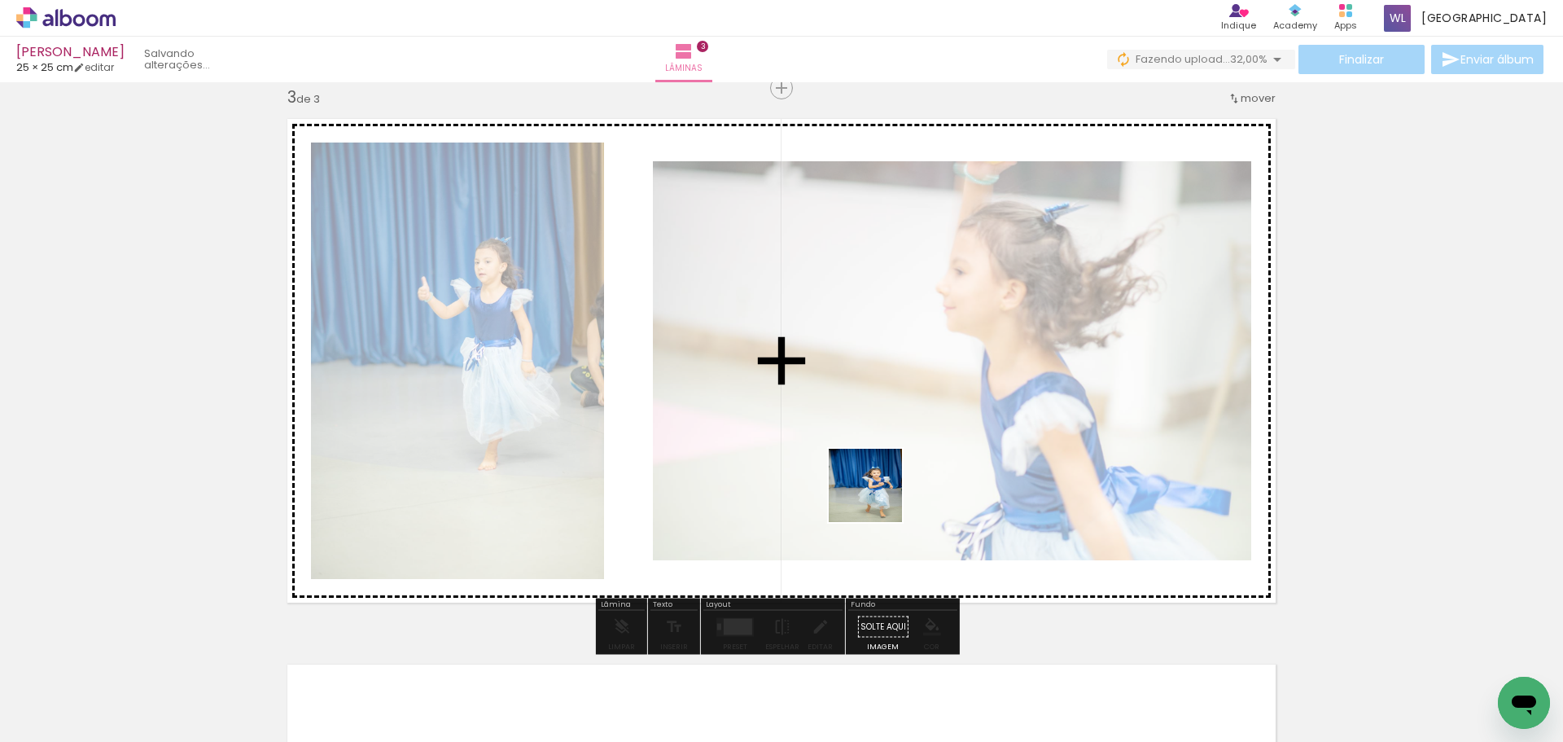
drag, startPoint x: 790, startPoint y: 677, endPoint x: 897, endPoint y: 578, distance: 146.3
click at [893, 464] on quentale-workspace at bounding box center [781, 371] width 1563 height 742
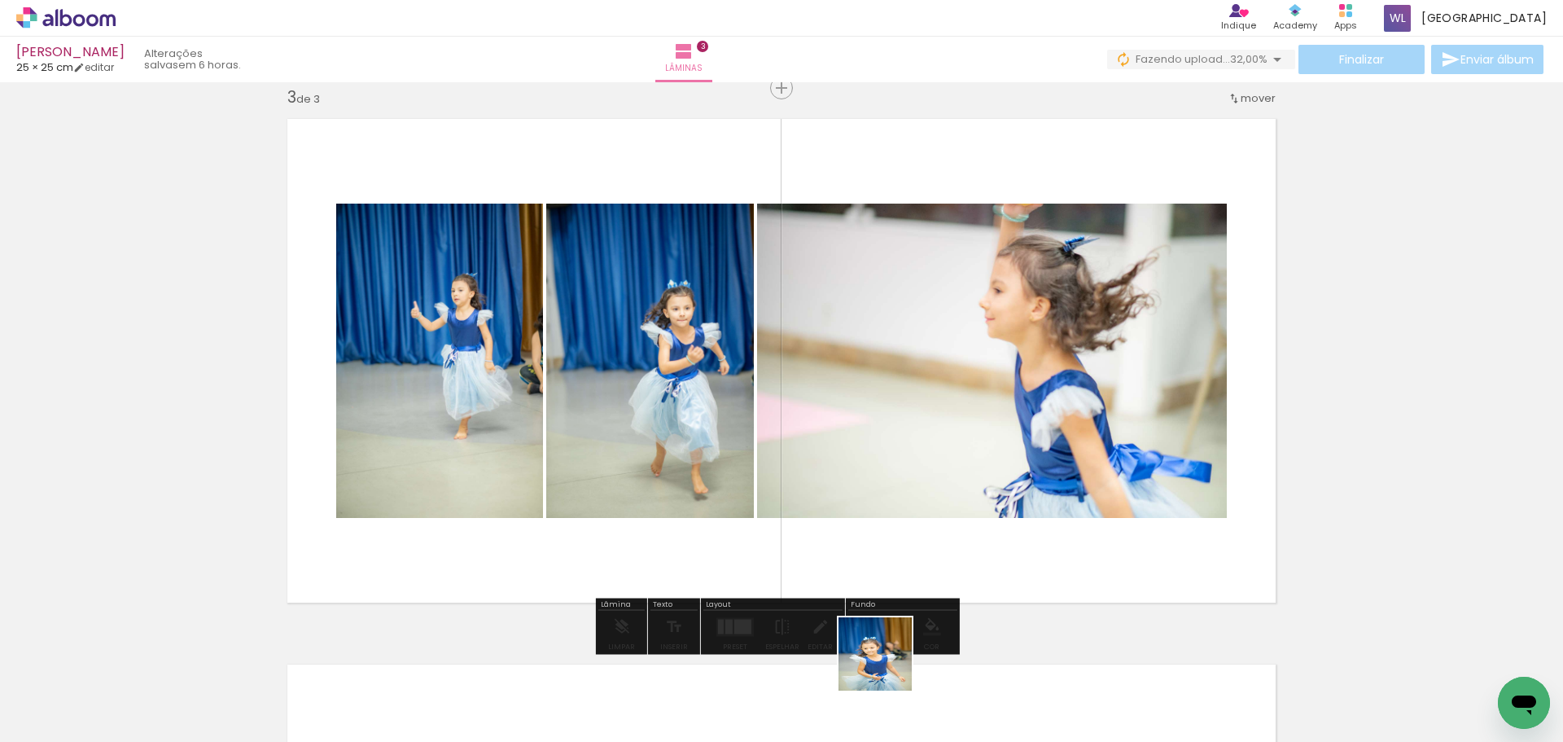
drag, startPoint x: 882, startPoint y: 679, endPoint x: 928, endPoint y: 459, distance: 224.7
click at [925, 456] on quentale-workspace at bounding box center [781, 371] width 1563 height 742
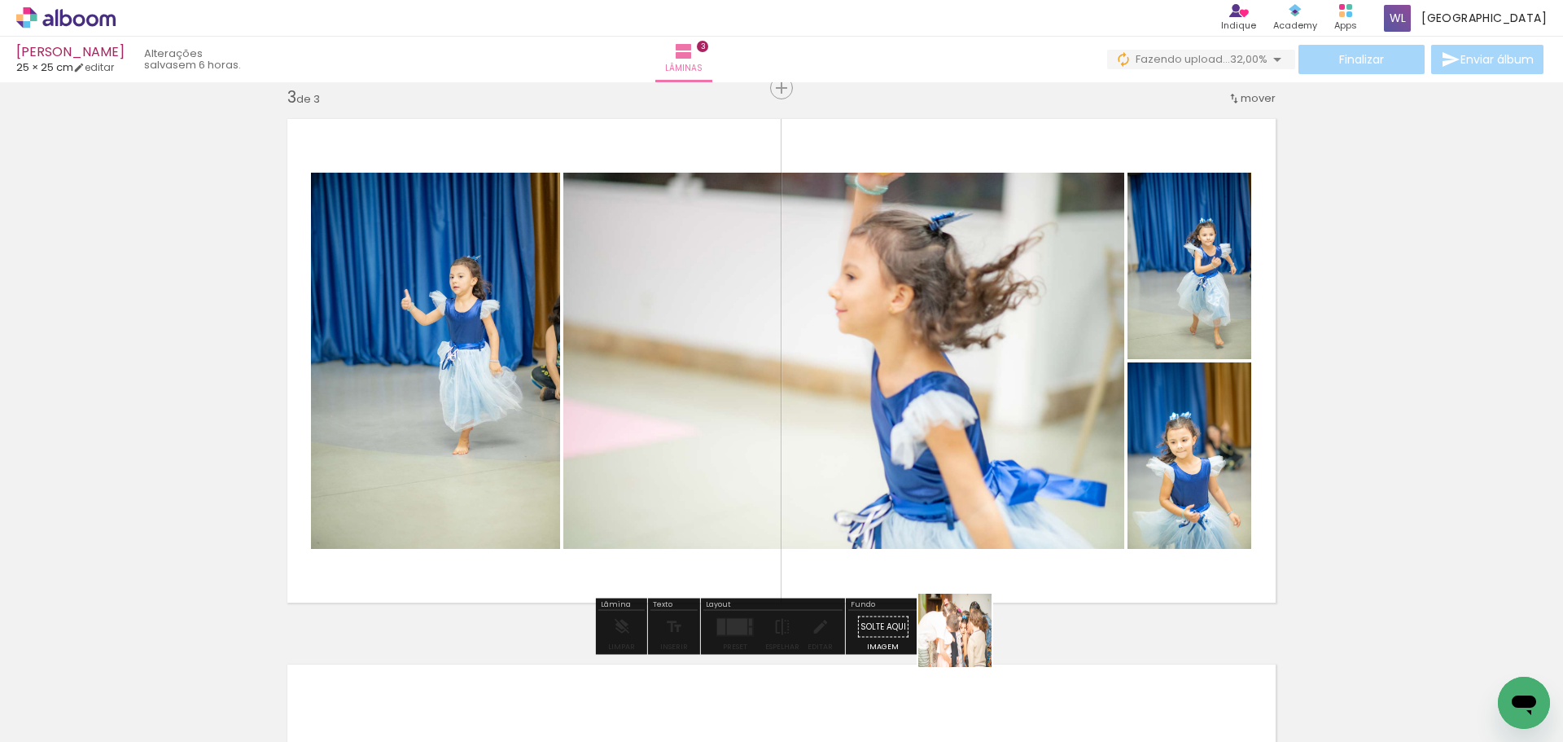
drag, startPoint x: 964, startPoint y: 663, endPoint x: 977, endPoint y: 483, distance: 181.2
click at [977, 484] on quentale-workspace at bounding box center [781, 371] width 1563 height 742
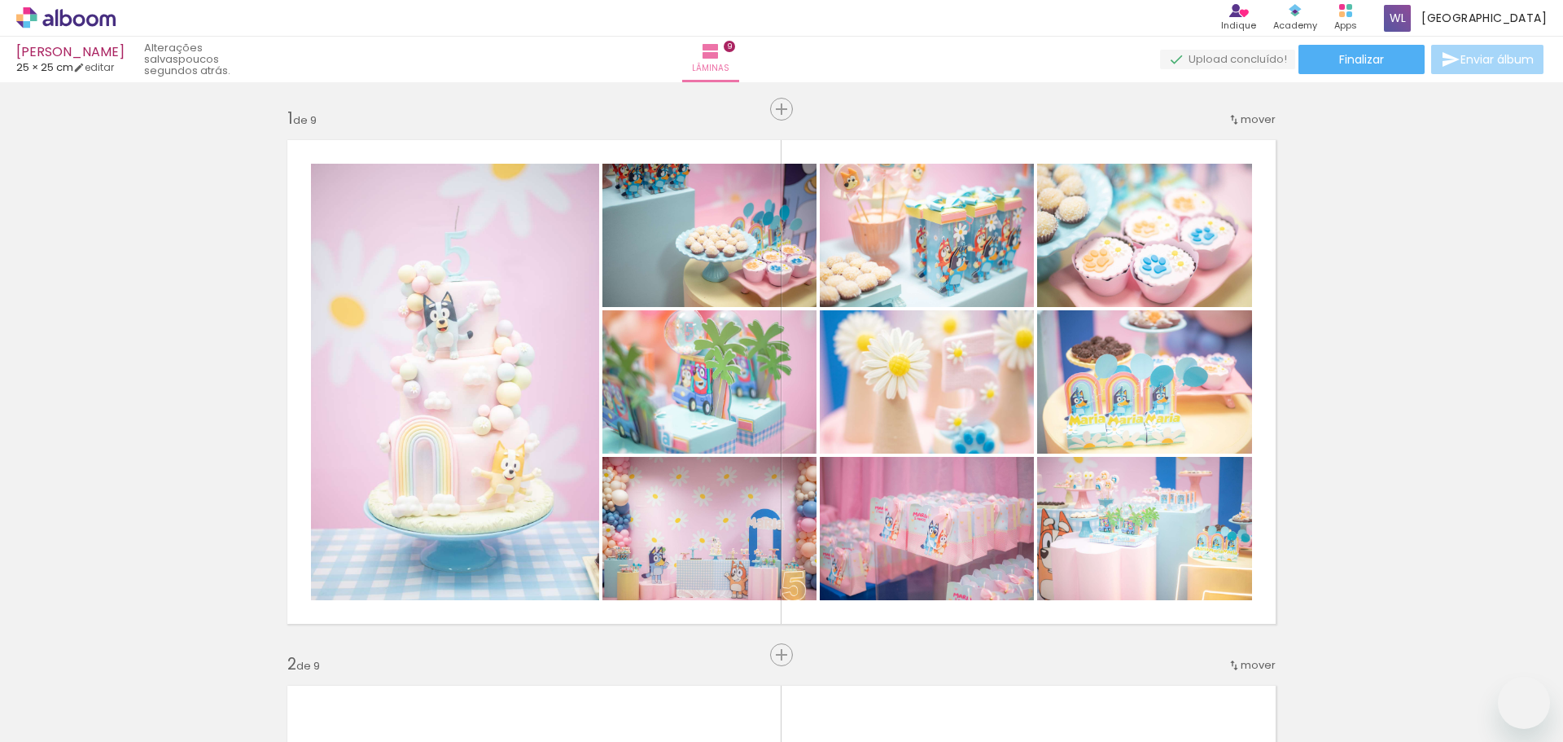
click at [937, 547] on quentale-workspace at bounding box center [781, 371] width 1563 height 742
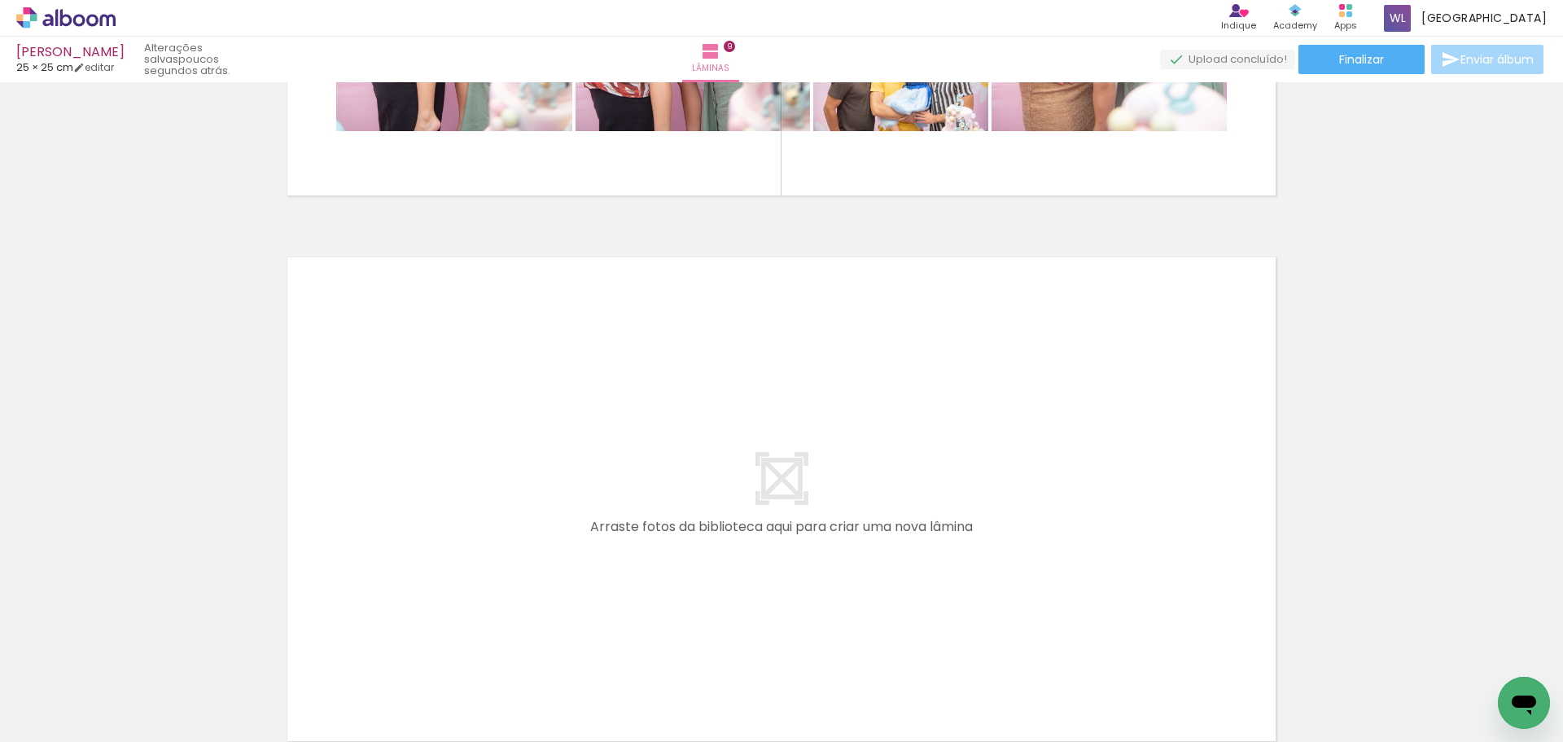
scroll to position [0, 3134]
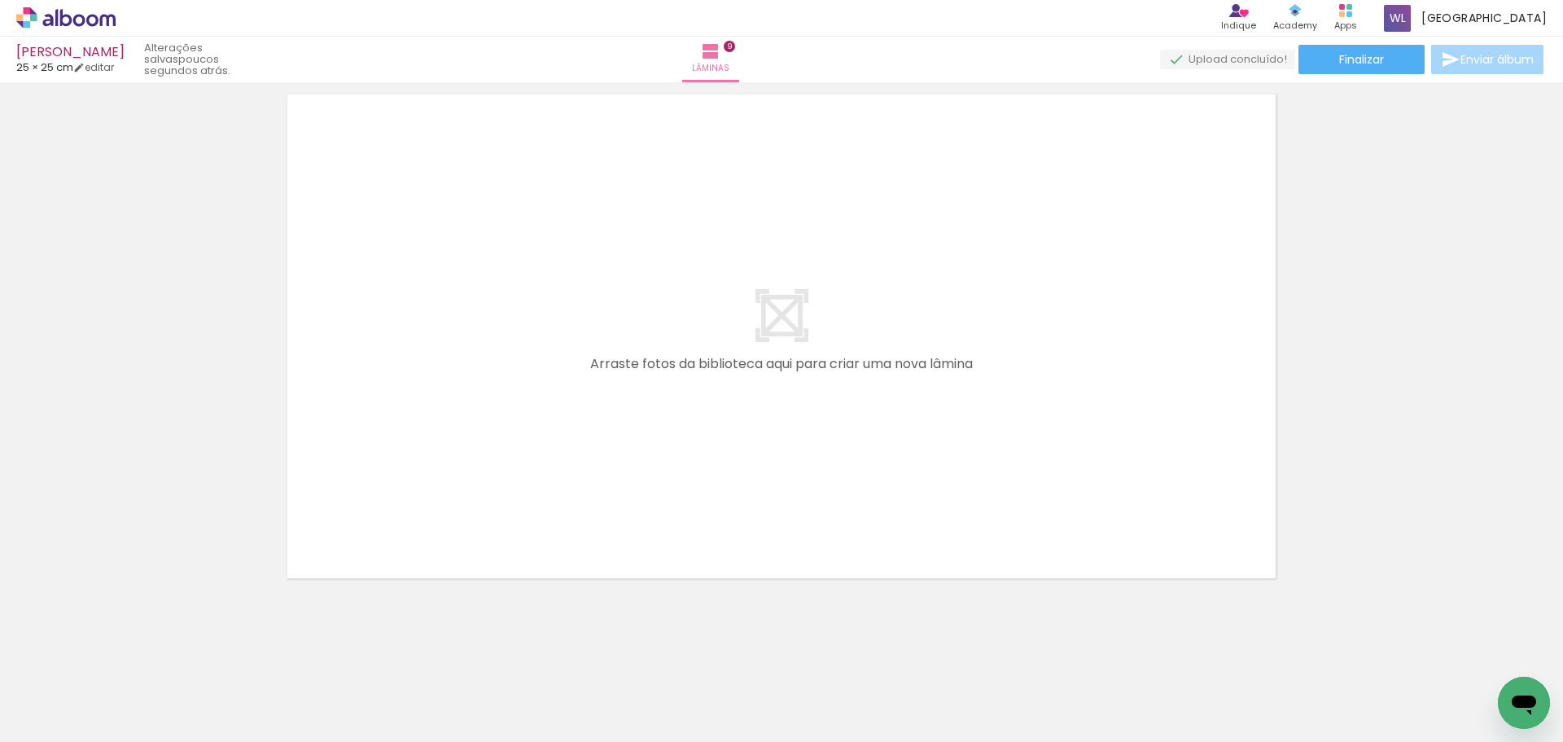
scroll to position [4960, 0]
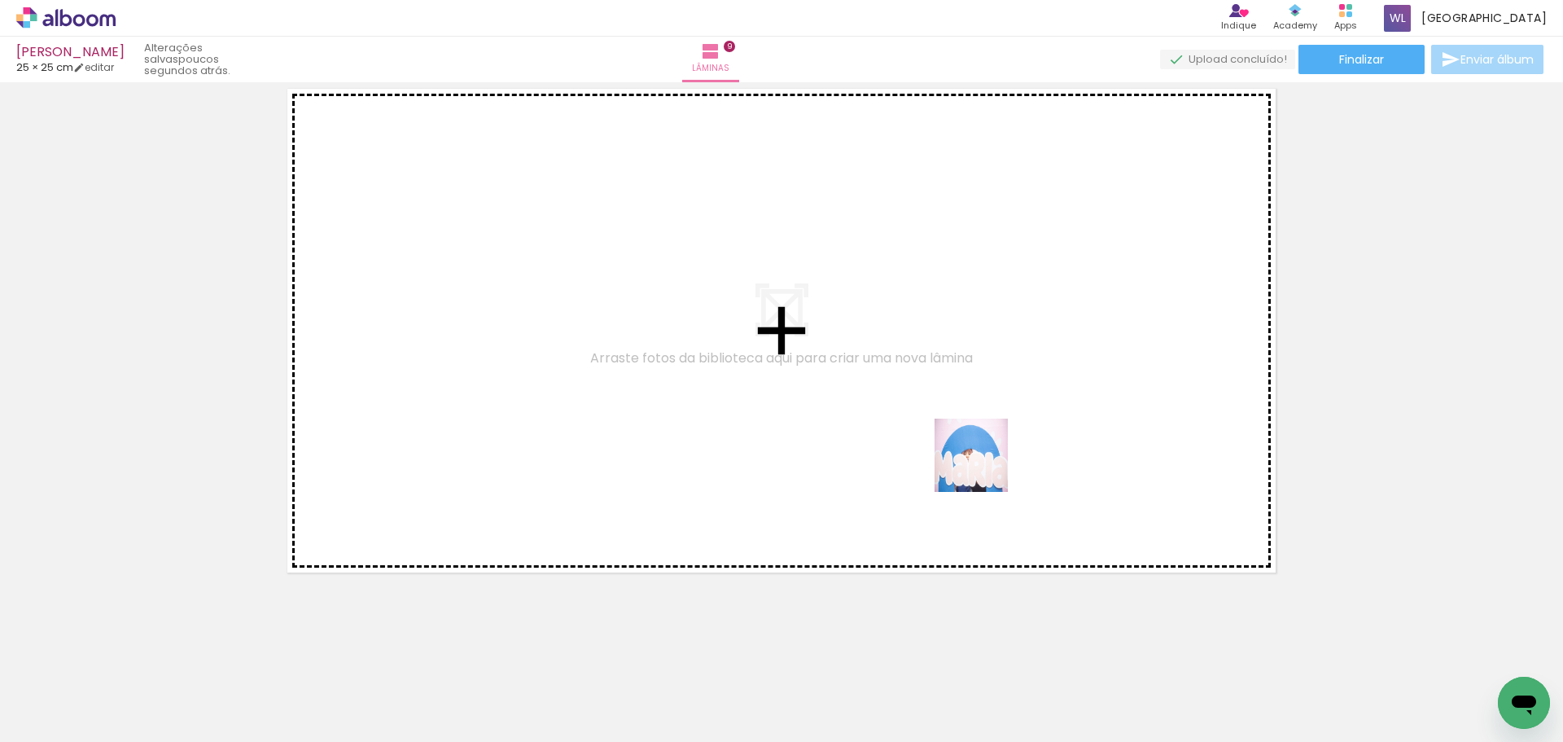
drag, startPoint x: 1150, startPoint y: 697, endPoint x: 1166, endPoint y: 644, distance: 55.1
click at [940, 411] on quentale-workspace at bounding box center [781, 371] width 1563 height 742
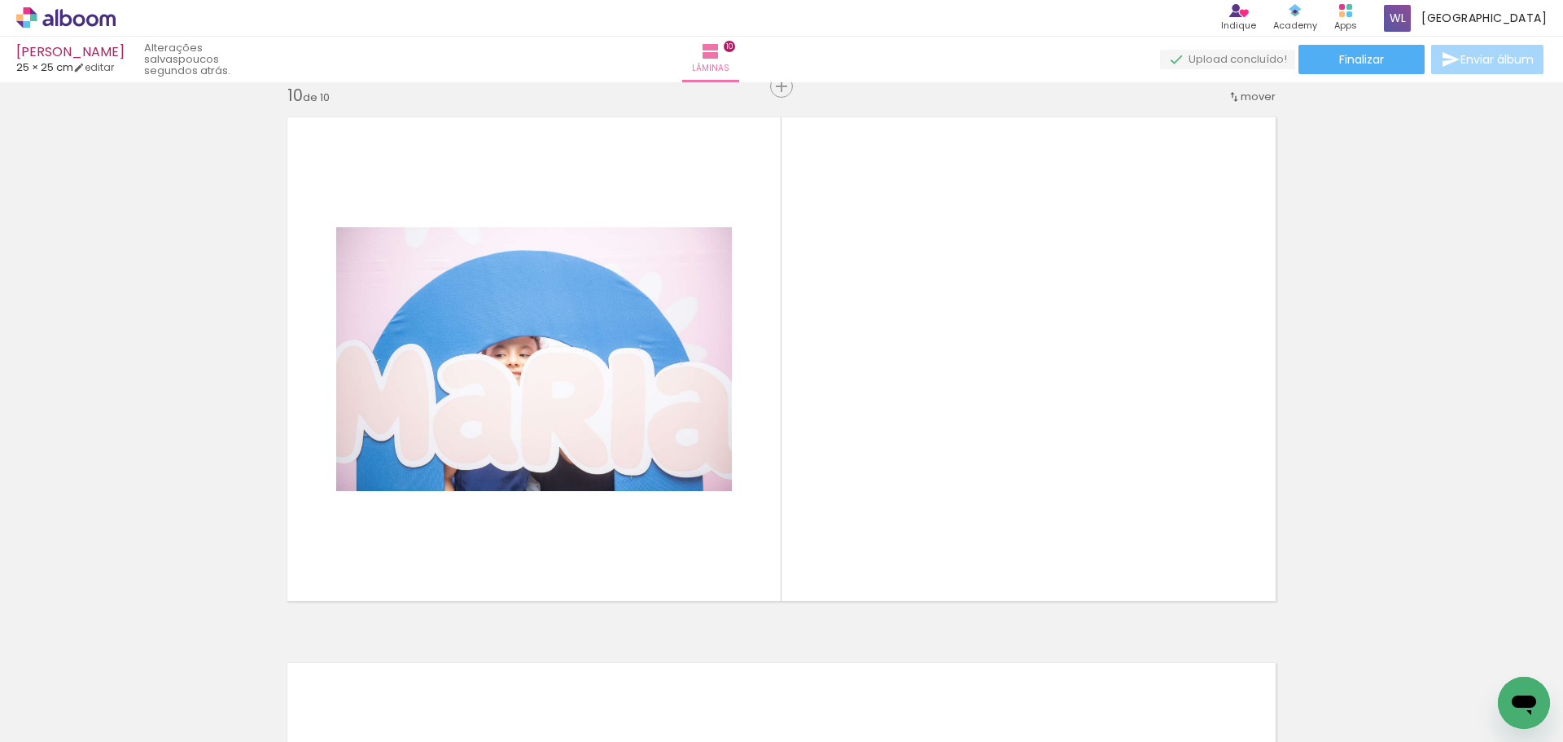
scroll to position [4930, 0]
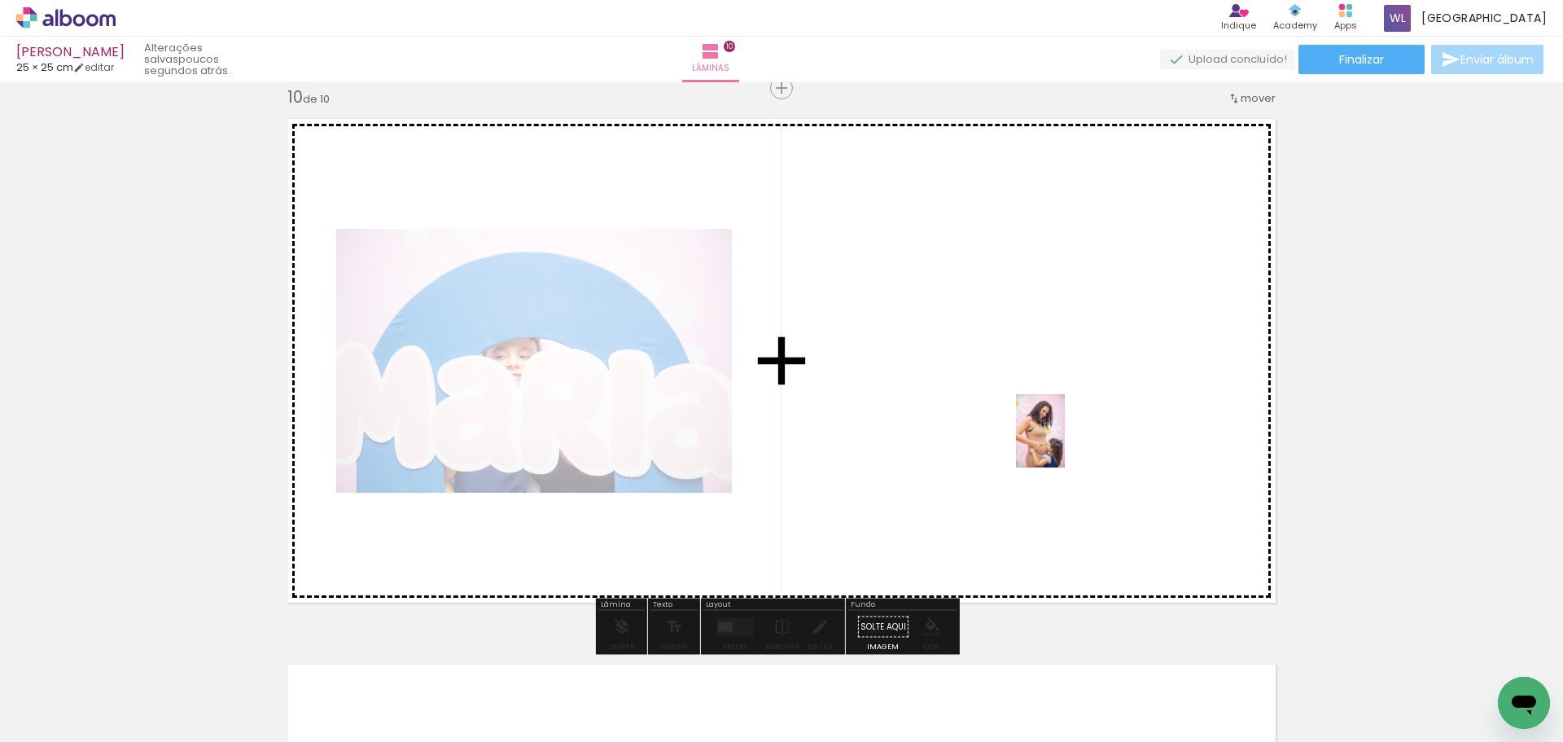
drag, startPoint x: 1224, startPoint y: 686, endPoint x: 1154, endPoint y: 496, distance: 202.7
click at [1065, 442] on quentale-workspace at bounding box center [781, 371] width 1563 height 742
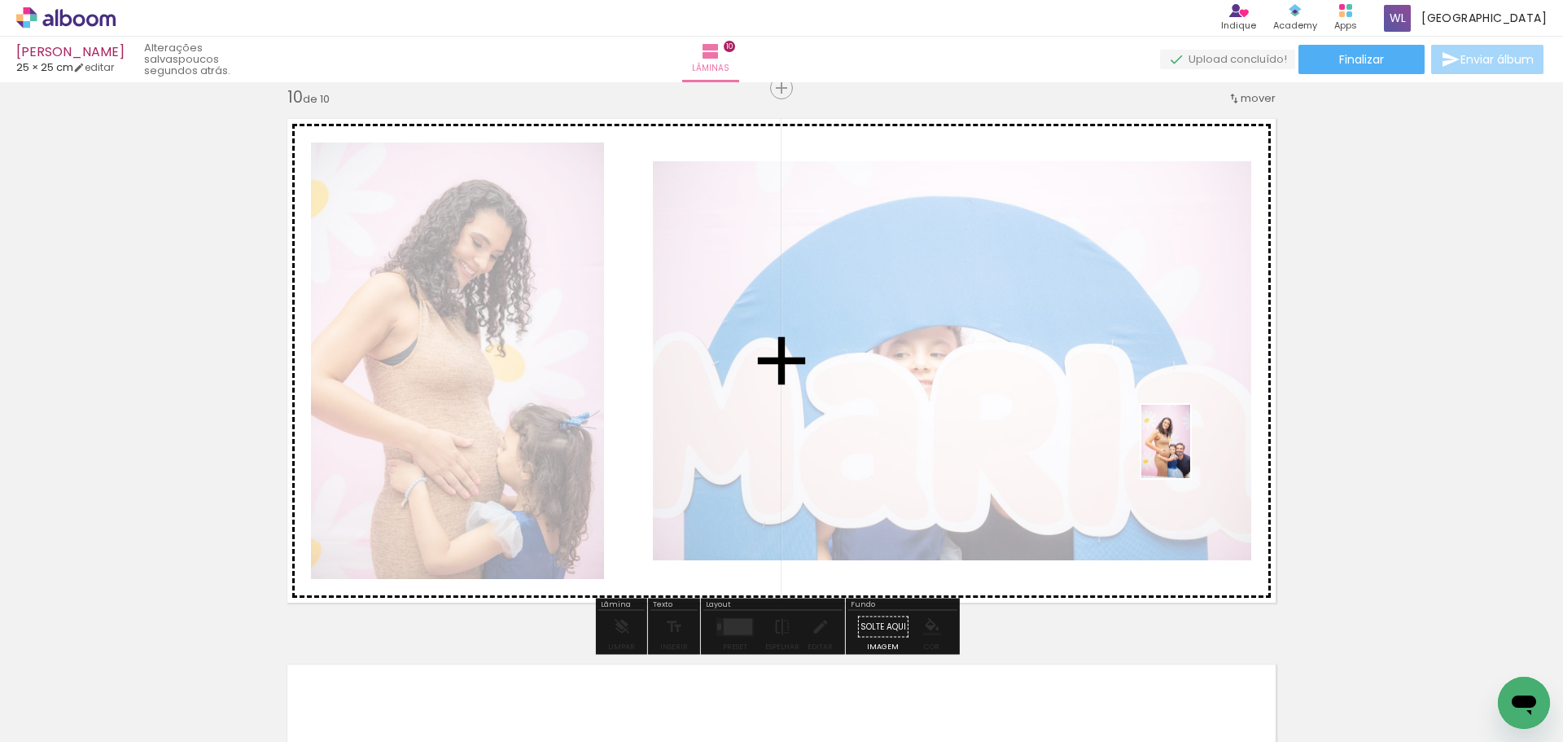
drag, startPoint x: 1319, startPoint y: 692, endPoint x: 1190, endPoint y: 453, distance: 271.0
click at [1190, 453] on quentale-workspace at bounding box center [781, 371] width 1563 height 742
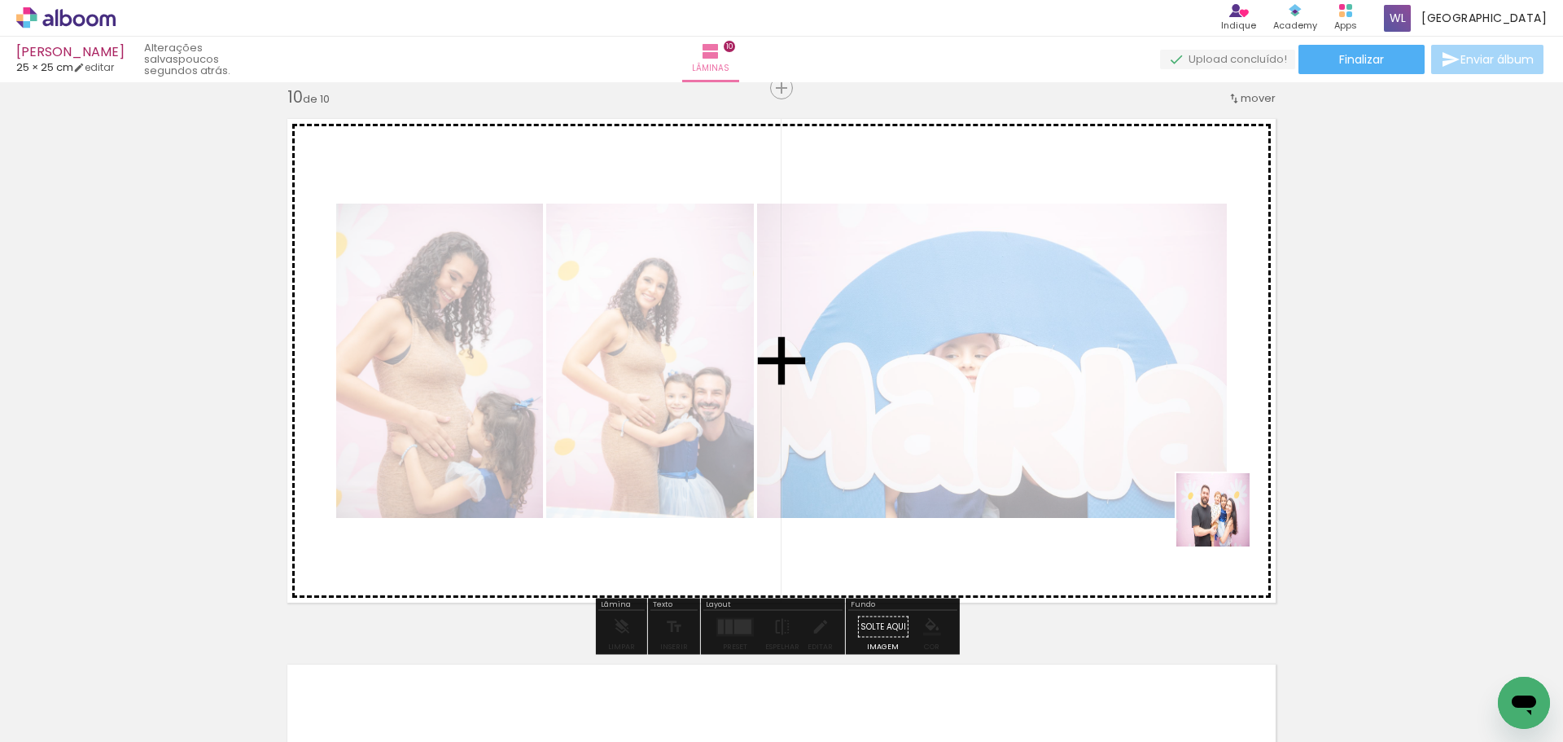
drag, startPoint x: 1389, startPoint y: 645, endPoint x: 1351, endPoint y: 611, distance: 50.2
click at [1154, 457] on quentale-workspace at bounding box center [781, 371] width 1563 height 742
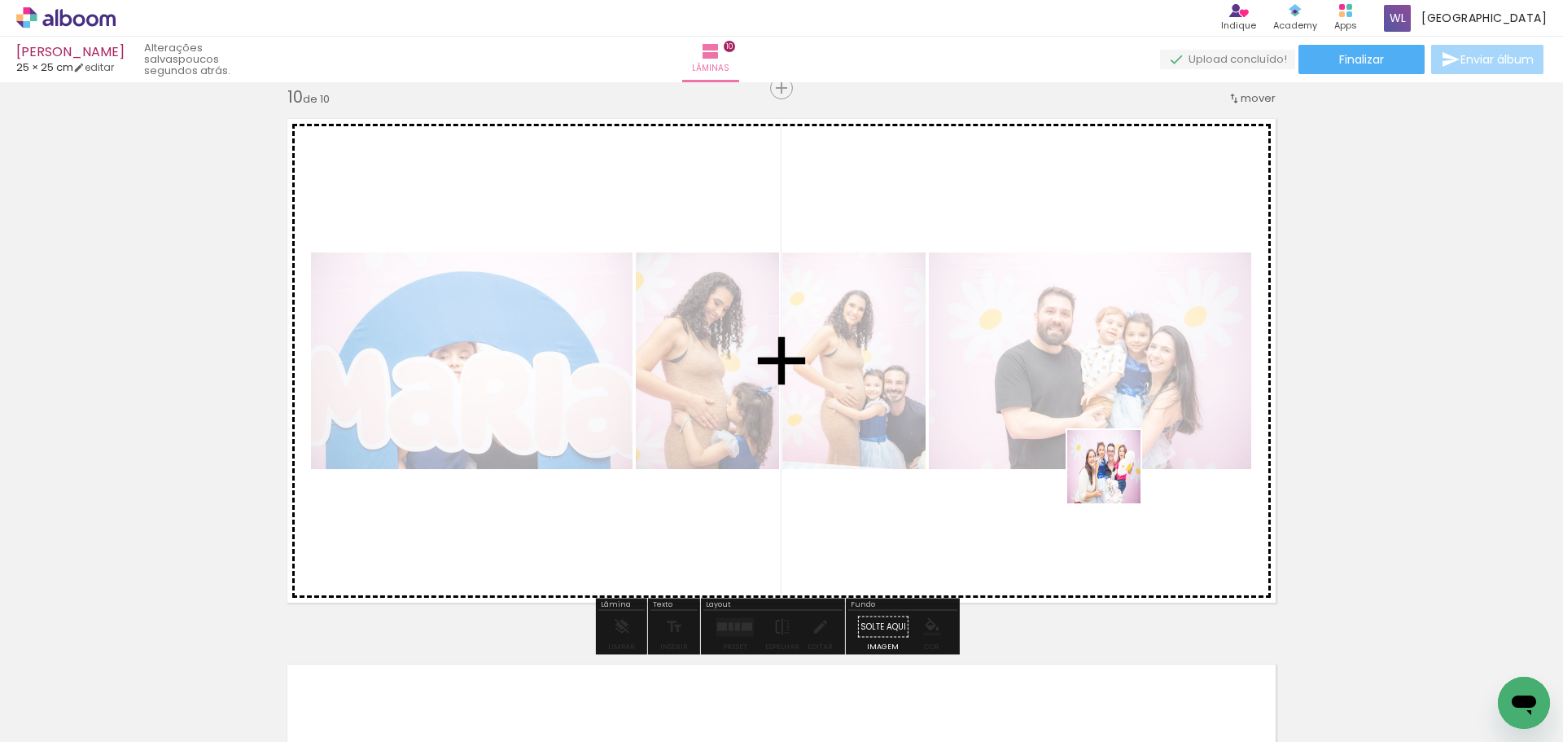
drag, startPoint x: 1478, startPoint y: 681, endPoint x: 1110, endPoint y: 475, distance: 421.7
click at [1110, 475] on quentale-workspace at bounding box center [781, 371] width 1563 height 742
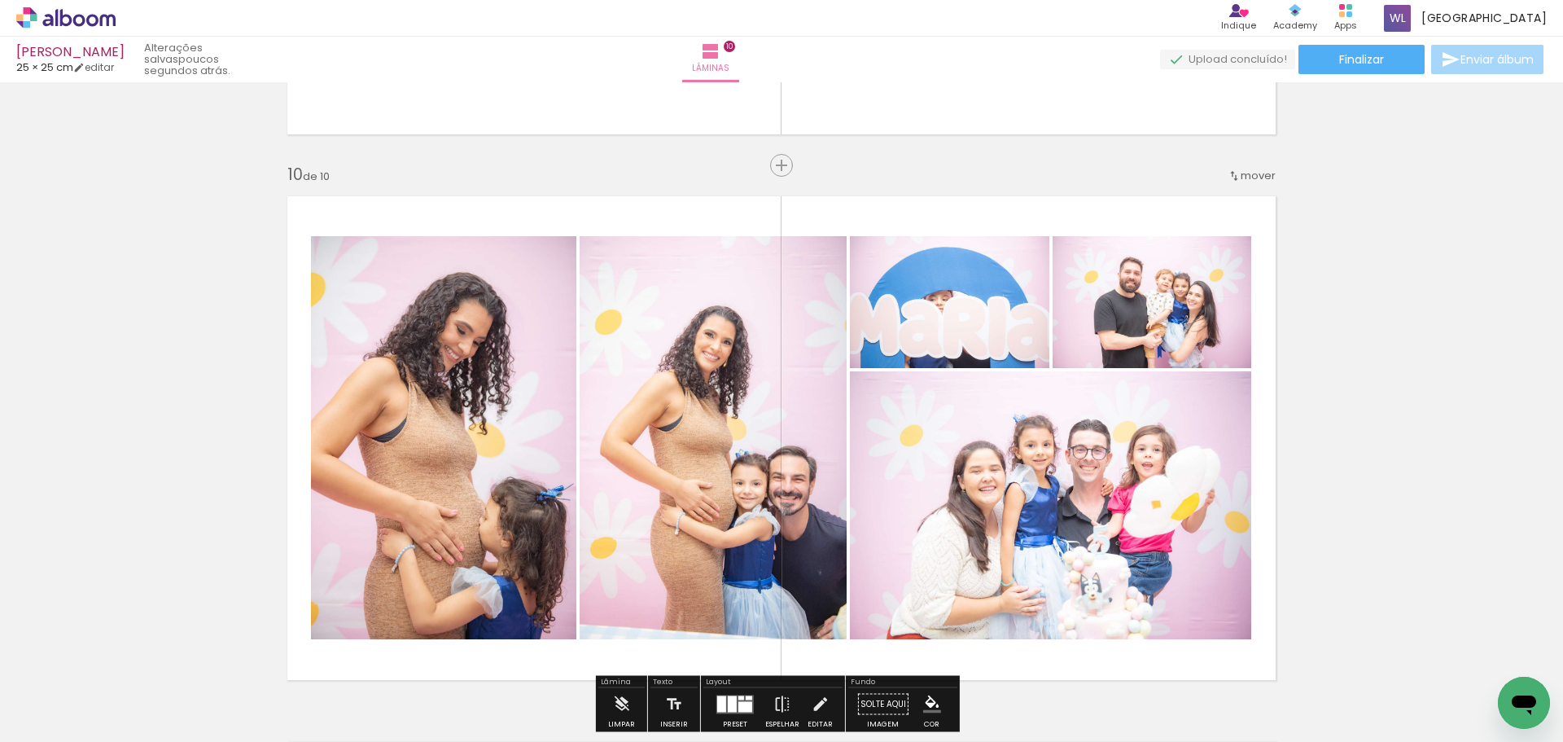
scroll to position [4849, 0]
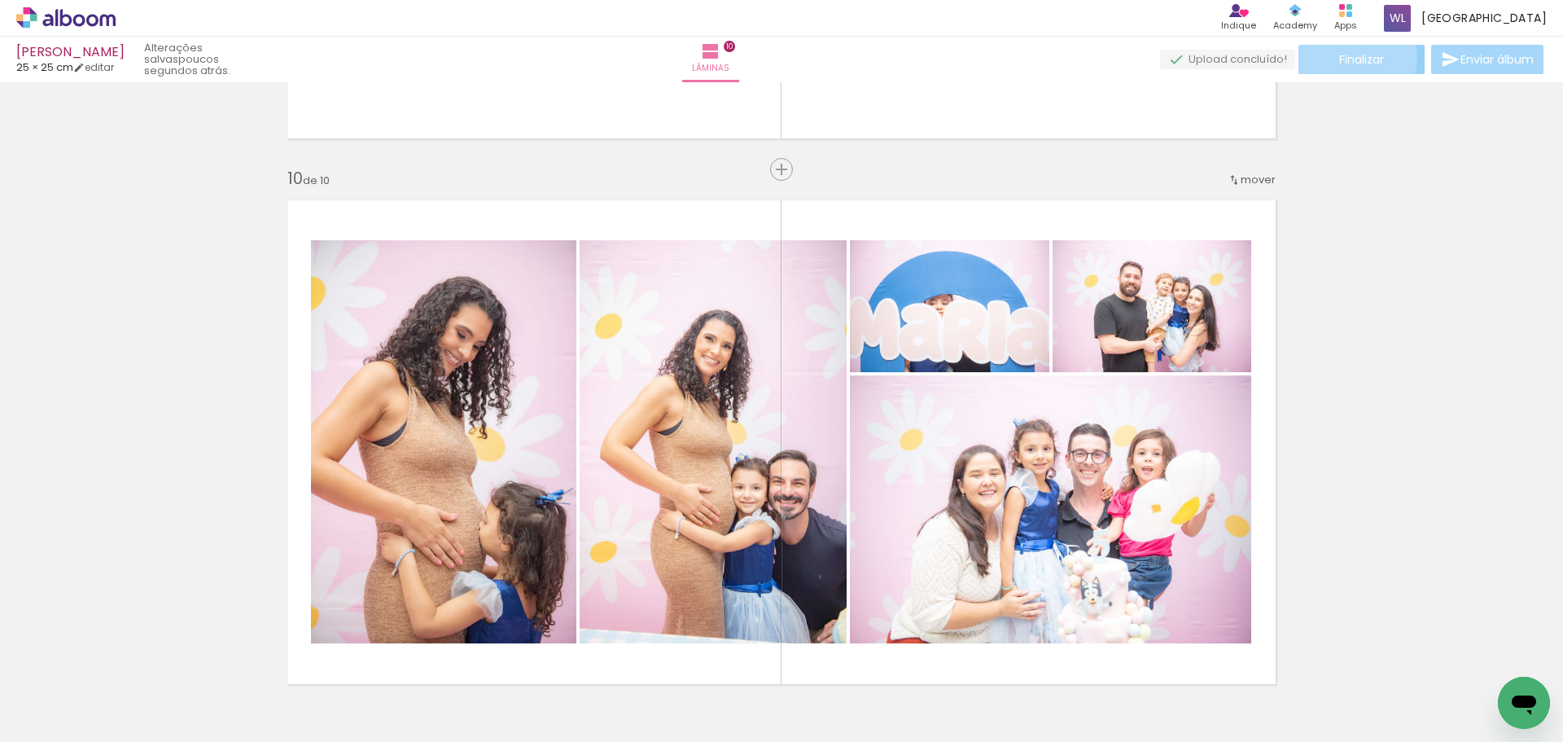
click at [1349, 56] on span "Finalizar" at bounding box center [1361, 59] width 45 height 11
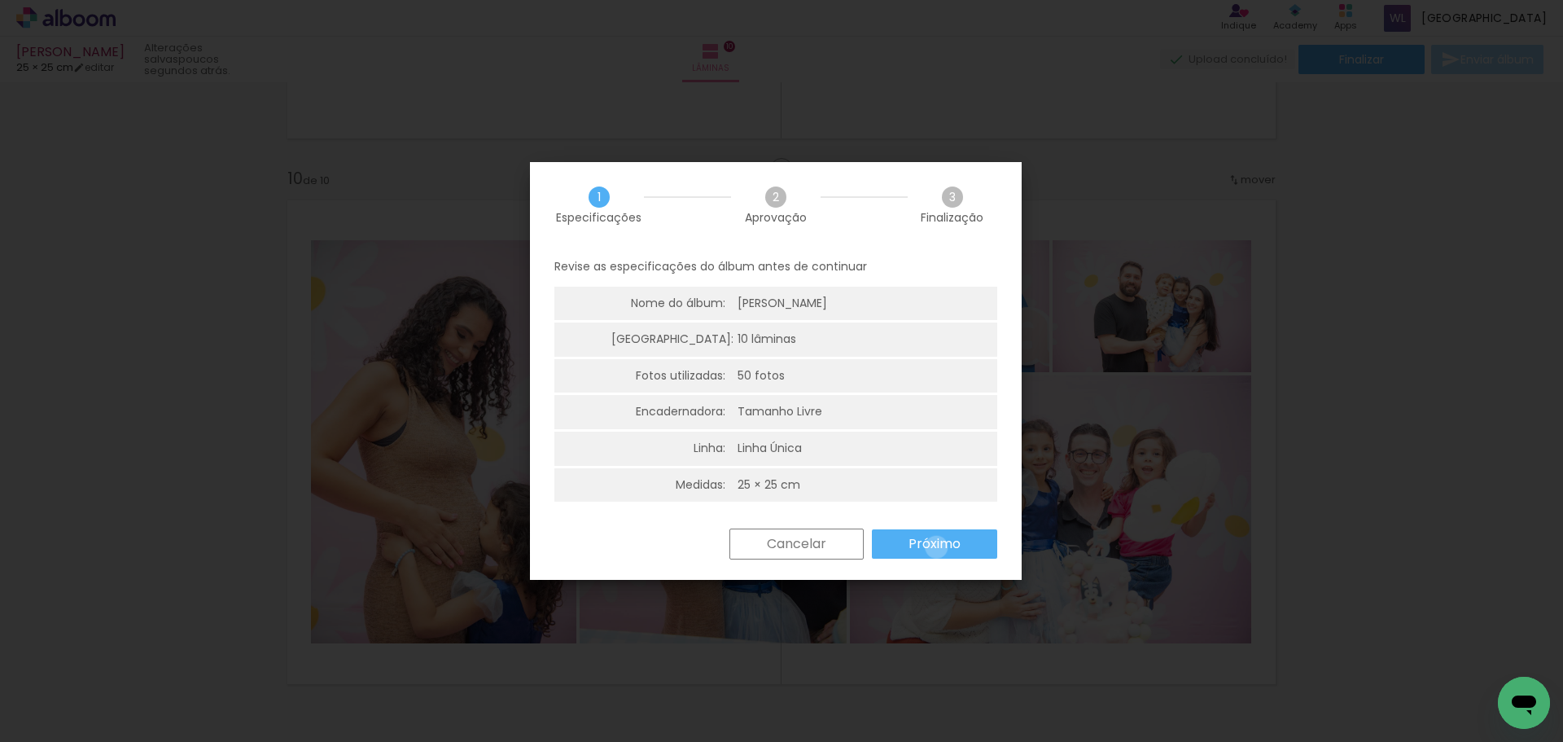
click at [0, 0] on slot "Próximo" at bounding box center [0, 0] width 0 height 0
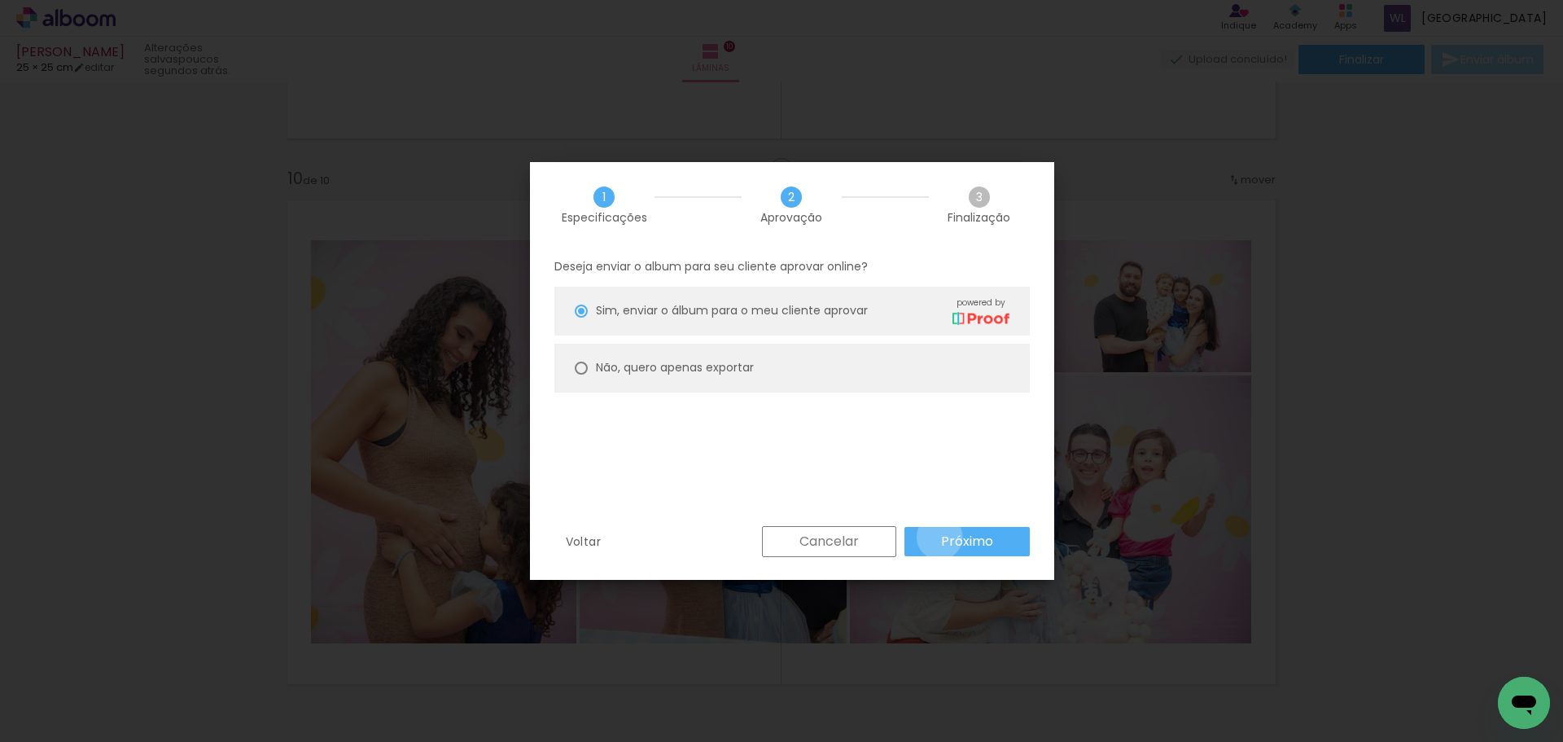
click at [939, 536] on paper-button "Próximo" at bounding box center [966, 541] width 125 height 29
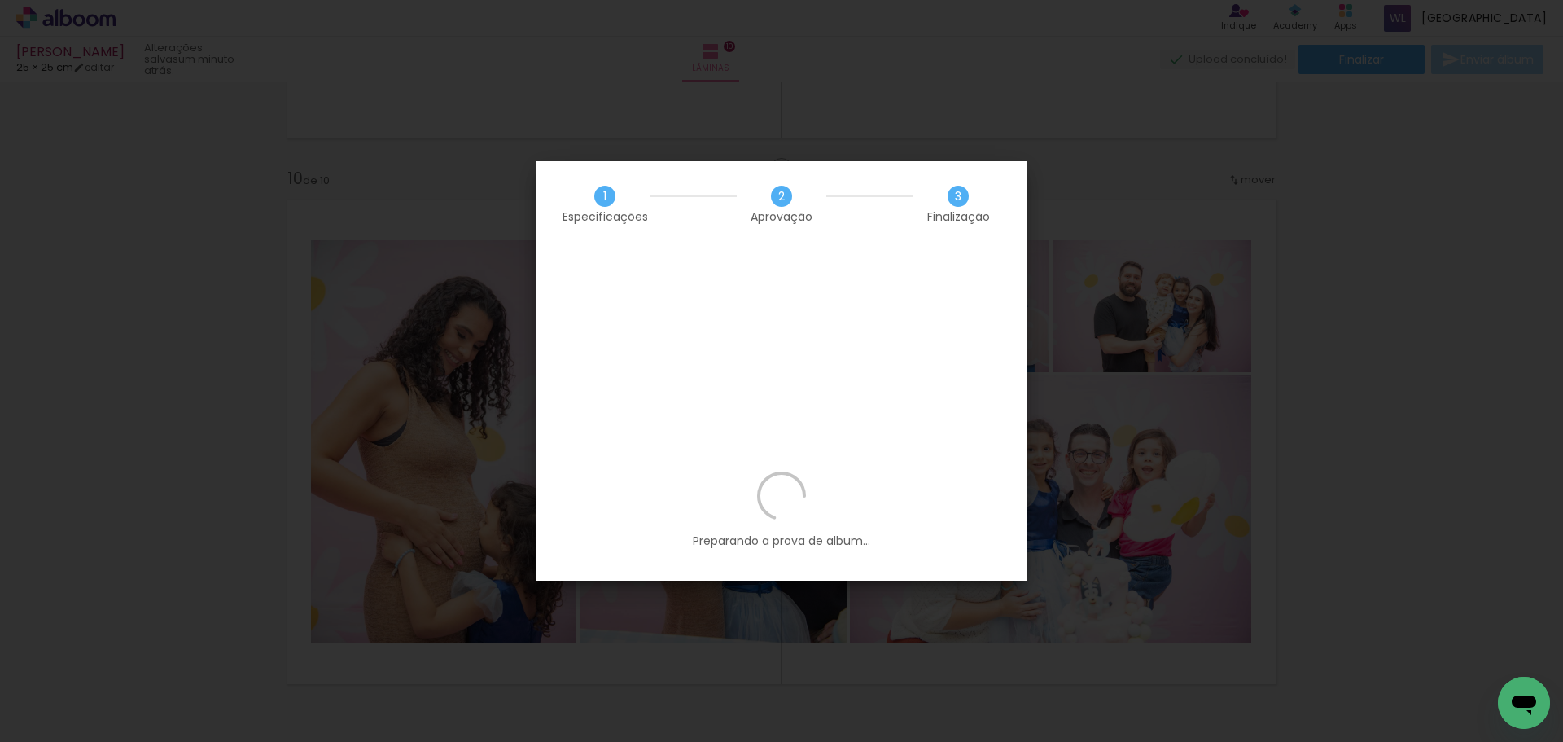
scroll to position [0, 3134]
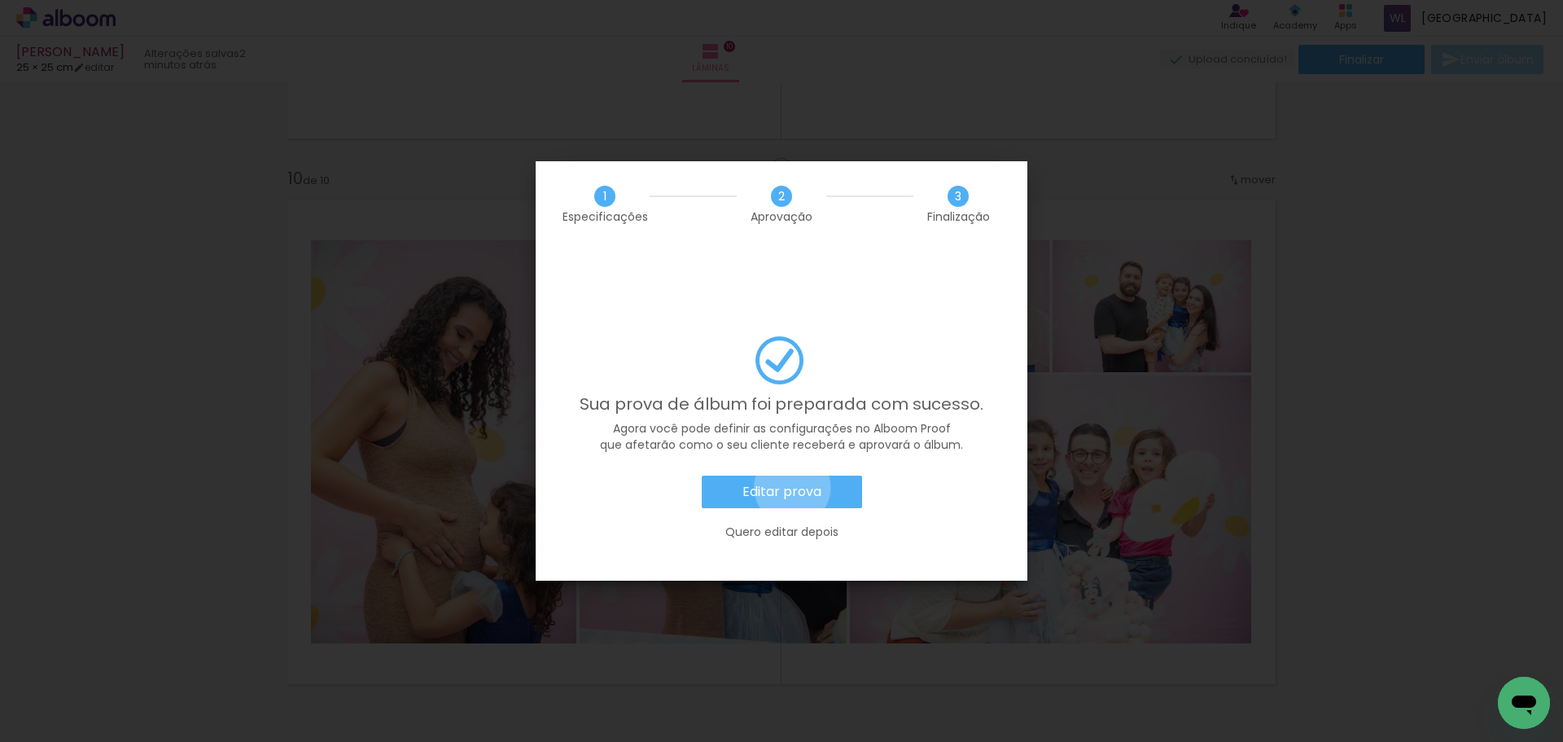
click at [0, 0] on slot "Editar prova" at bounding box center [0, 0] width 0 height 0
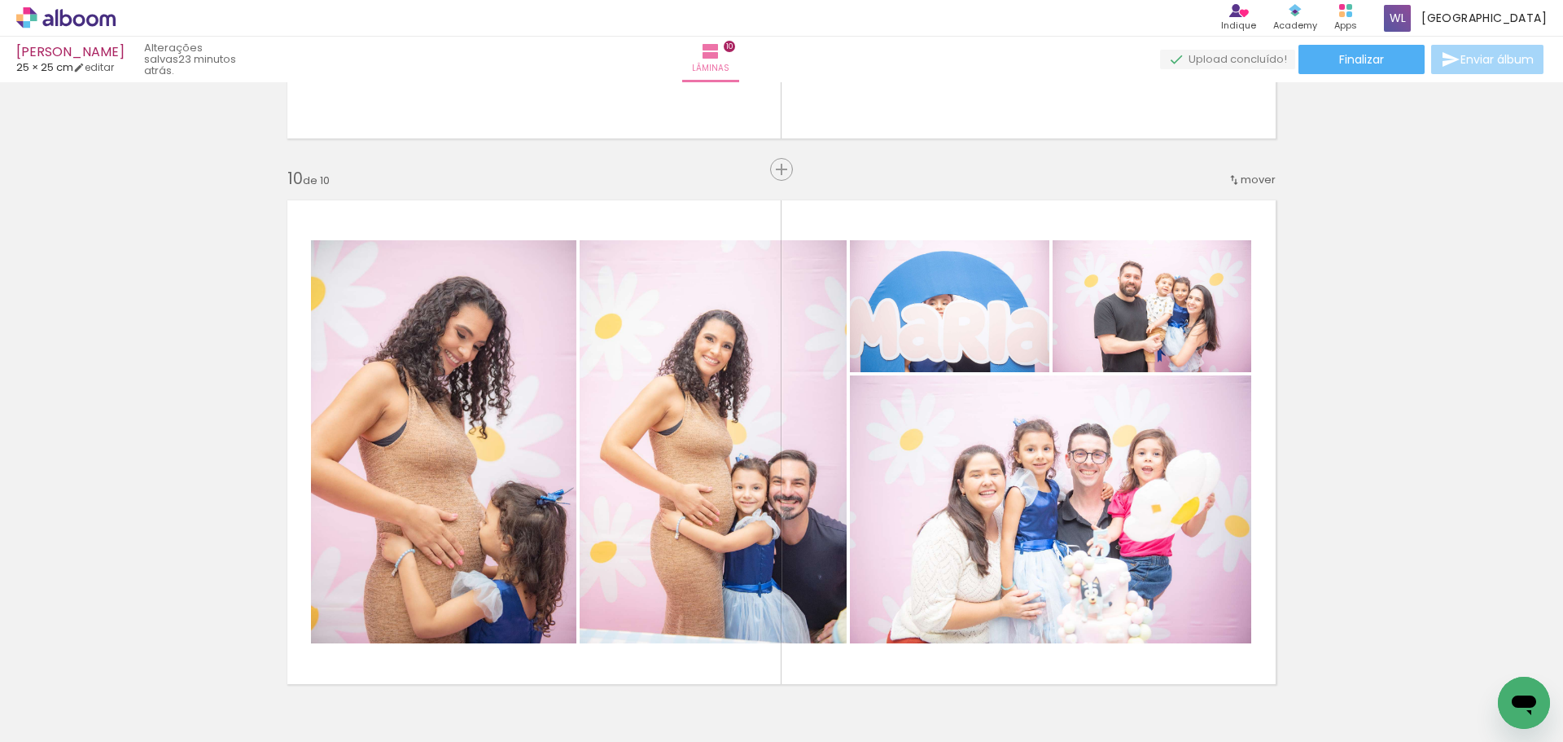
scroll to position [0, 3134]
